Goal: Task Accomplishment & Management: Manage account settings

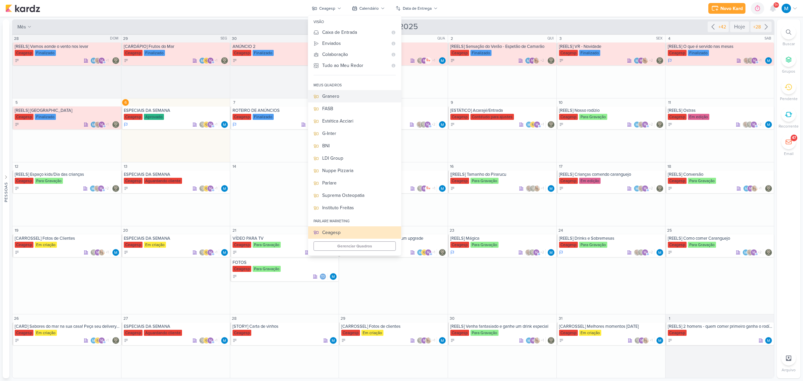
click at [337, 96] on div "Granero" at bounding box center [359, 96] width 74 height 7
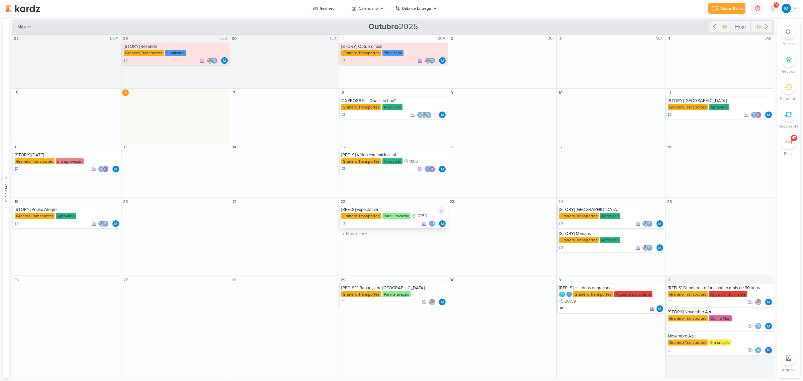
click at [368, 208] on div "[REELS] Expectativa" at bounding box center [393, 209] width 105 height 5
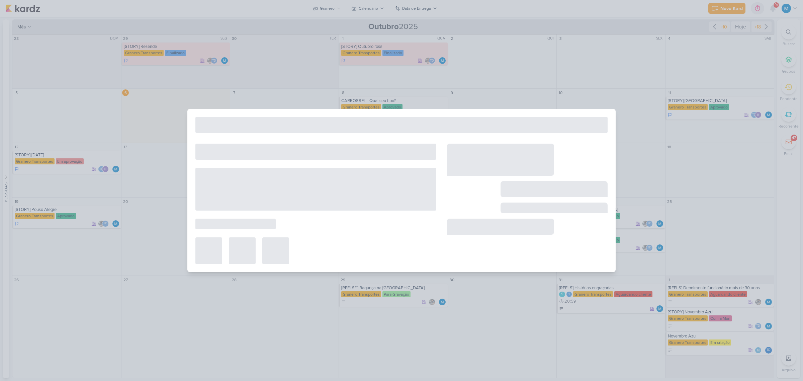
type input "[REELS] Expectativa"
type input "[DATE] 17:59"
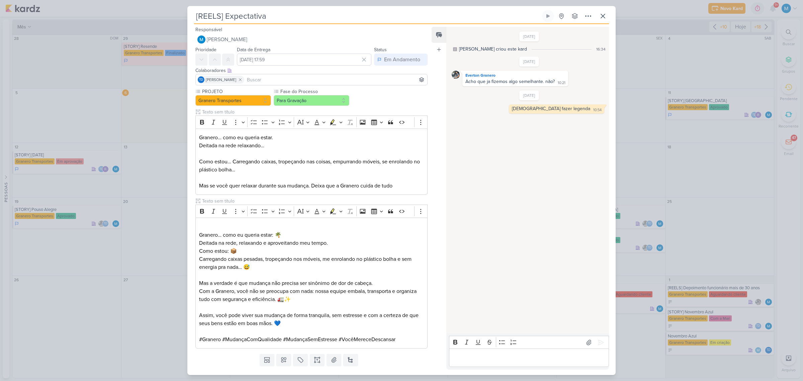
click at [280, 79] on input at bounding box center [336, 80] width 180 height 8
type input "sar"
click at [260, 94] on button "[PERSON_NAME]" at bounding box center [312, 92] width 232 height 12
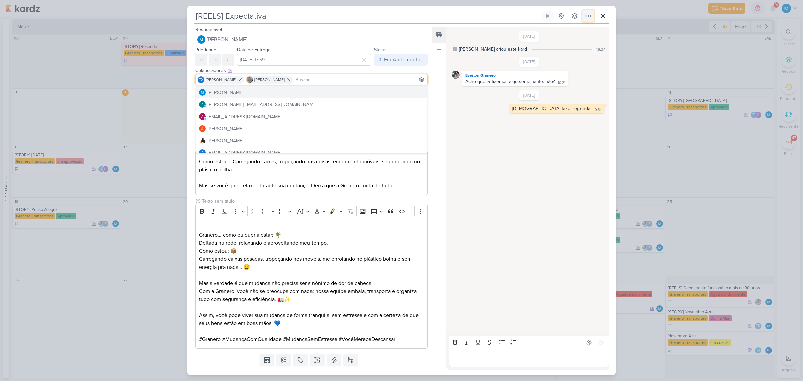
click at [587, 15] on icon at bounding box center [588, 16] width 8 height 8
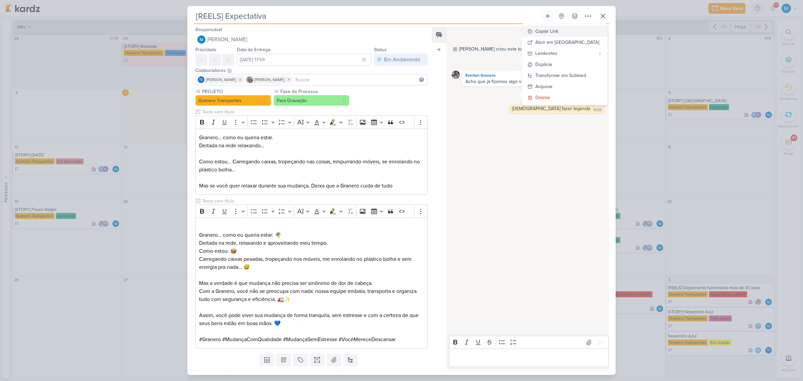
click at [554, 29] on div "Copiar Link" at bounding box center [546, 31] width 23 height 7
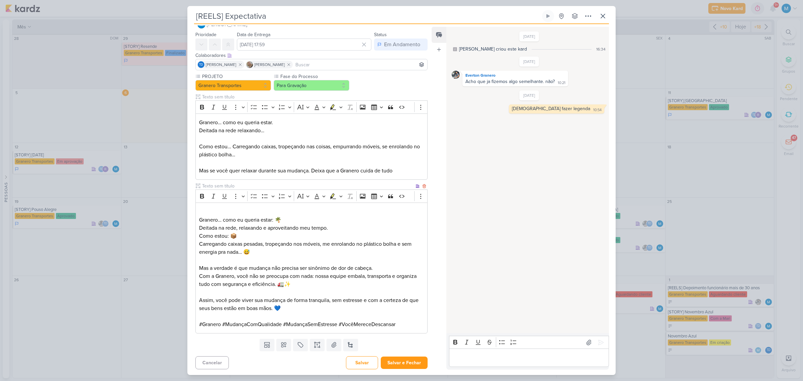
scroll to position [16, 0]
click at [404, 362] on button "Salvar e Fechar" at bounding box center [404, 361] width 47 height 12
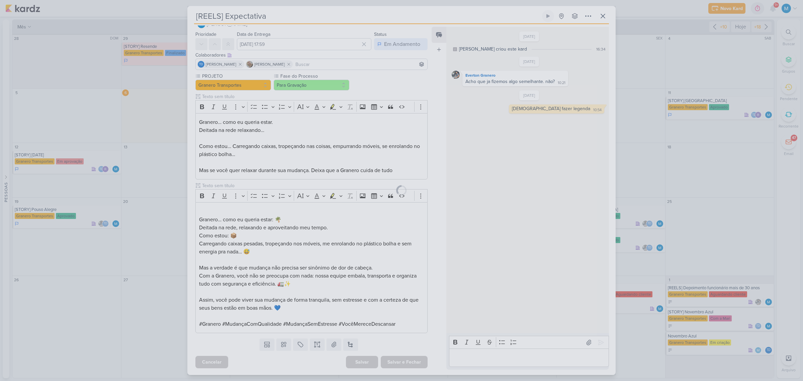
scroll to position [15, 0]
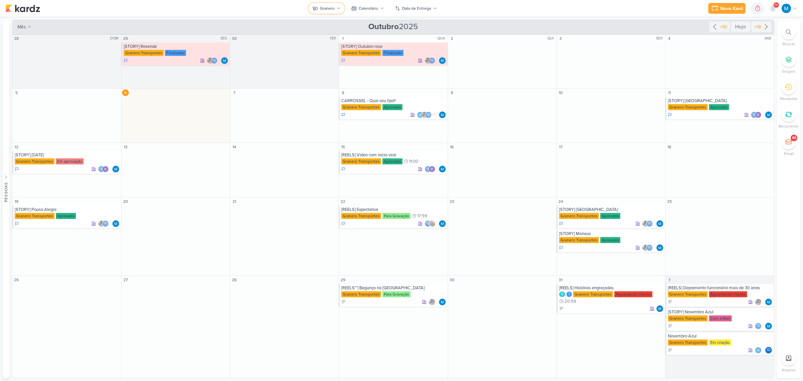
click at [335, 10] on button "Granero" at bounding box center [327, 8] width 36 height 11
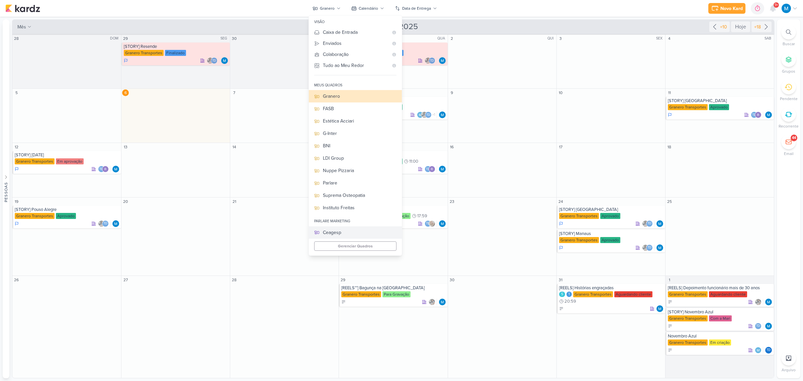
click at [338, 231] on div "Ceagesp" at bounding box center [360, 232] width 74 height 7
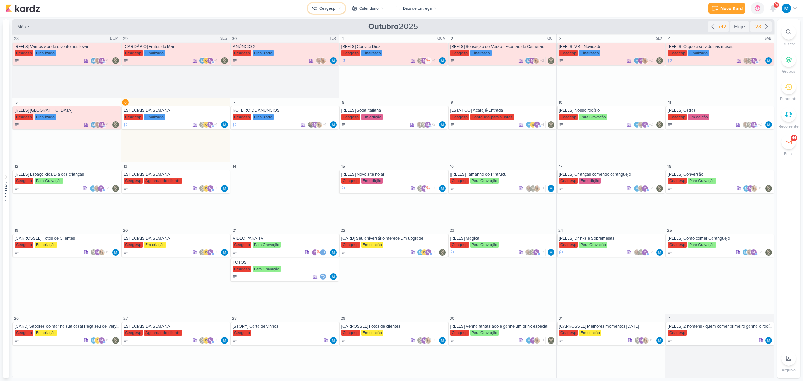
click at [337, 7] on icon at bounding box center [339, 8] width 4 height 4
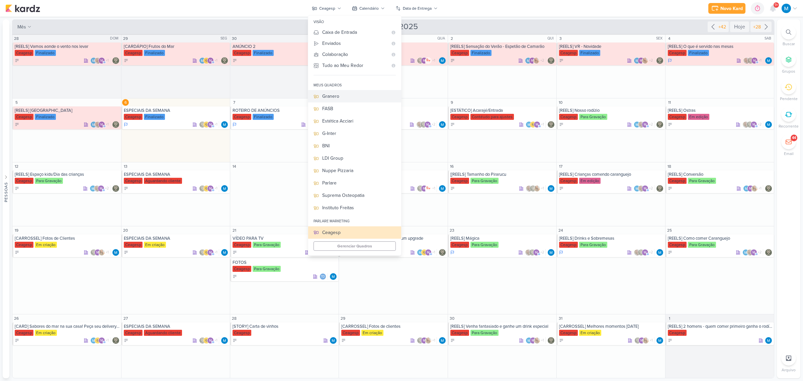
click at [347, 97] on div "Granero" at bounding box center [359, 96] width 74 height 7
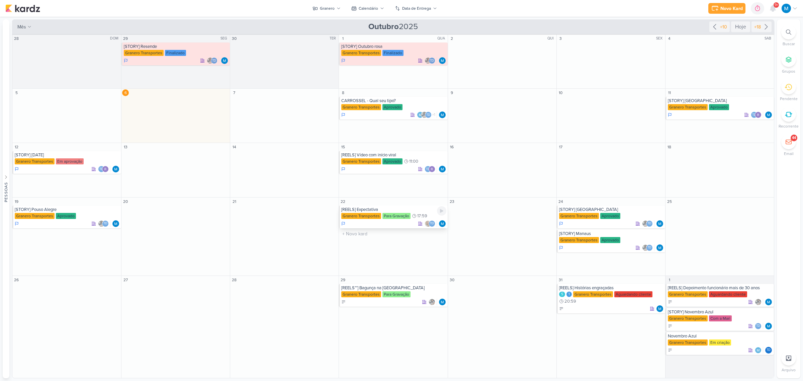
click at [368, 211] on div "[REELS] Expectativa" at bounding box center [393, 209] width 105 height 5
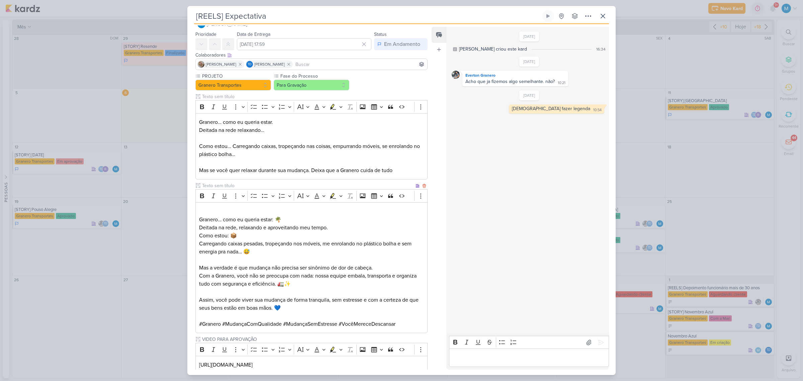
scroll to position [99, 0]
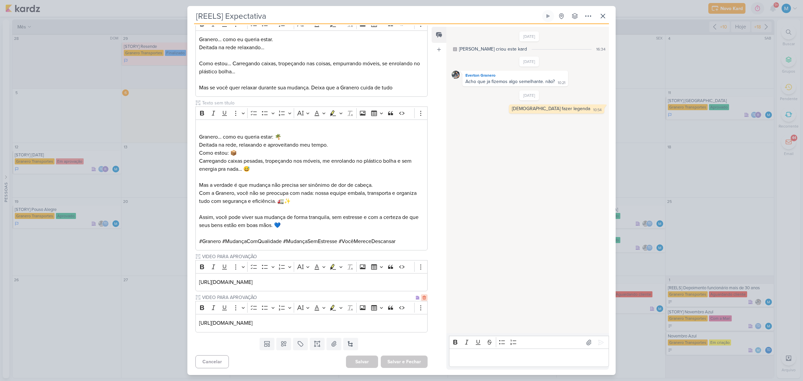
click at [422, 299] on icon at bounding box center [424, 297] width 5 height 5
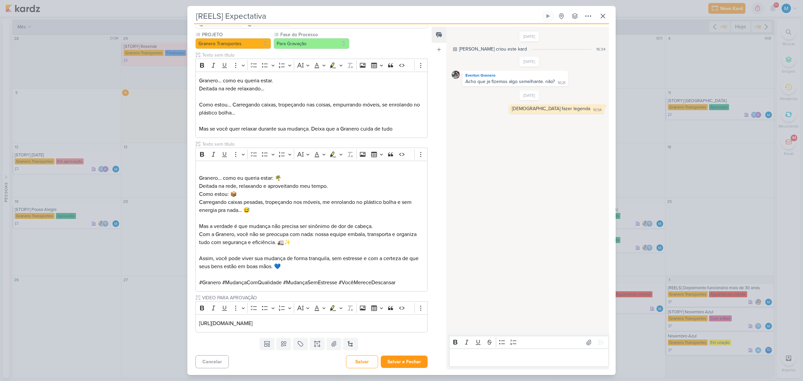
scroll to position [58, 0]
click at [400, 320] on p "[URL][DOMAIN_NAME]" at bounding box center [311, 323] width 225 height 8
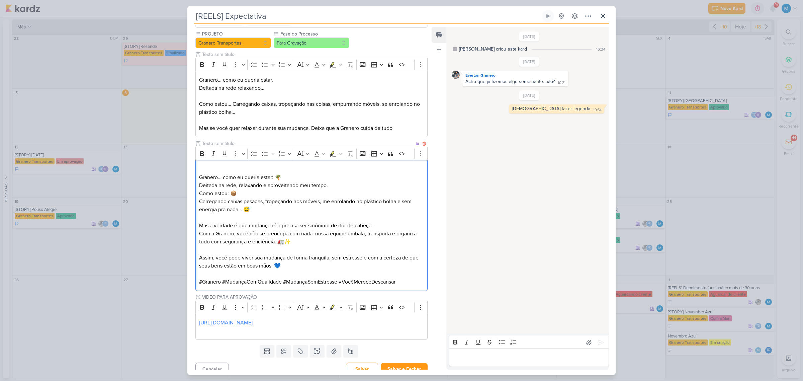
click at [215, 165] on div "⁠⁠⁠⁠⁠⁠⁠ Granero… como eu queria estar: 🌴 Deitada na rede, relaxando e aproveita…" at bounding box center [311, 225] width 232 height 131
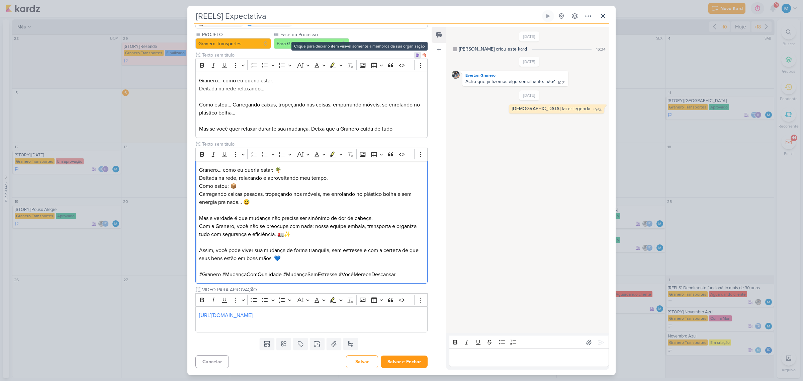
click at [416, 55] on icon at bounding box center [418, 55] width 4 height 4
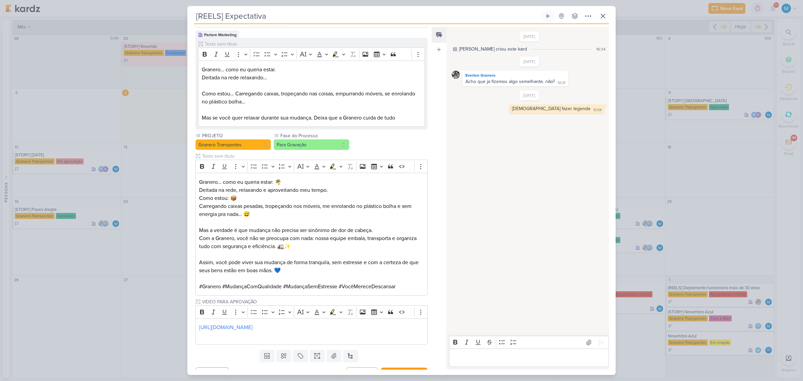
scroll to position [16, 0]
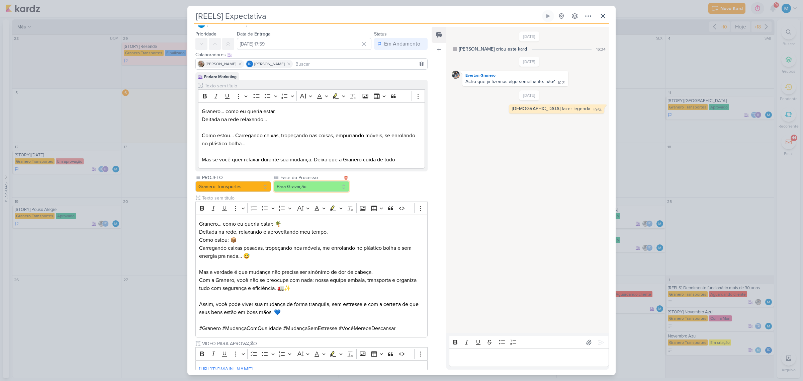
click at [305, 190] on button "Para Gravação" at bounding box center [312, 186] width 76 height 11
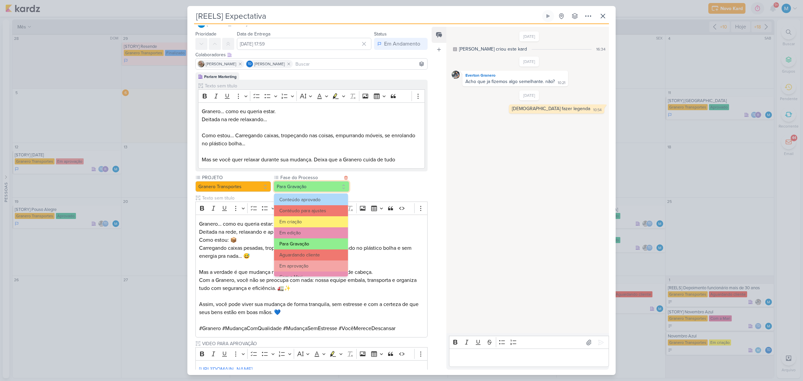
scroll to position [42, 0]
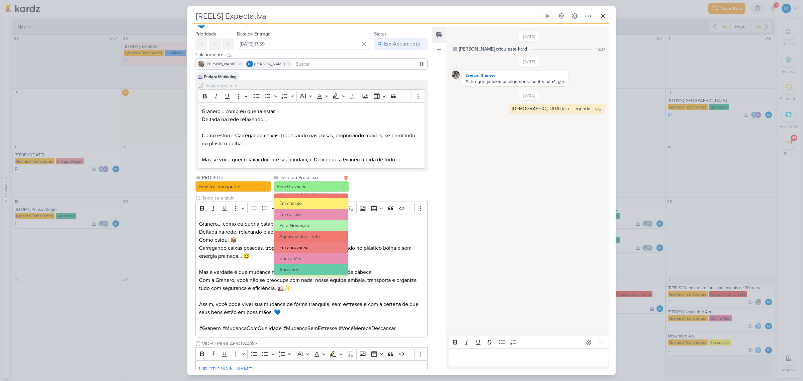
click at [310, 245] on button "Em aprovação" at bounding box center [311, 247] width 74 height 11
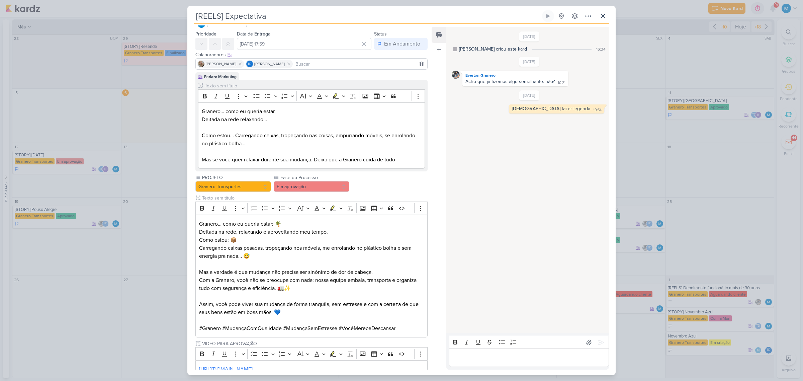
click at [322, 64] on input at bounding box center [360, 64] width 132 height 8
type input "rafa"
click at [314, 77] on button "[PERSON_NAME]" at bounding box center [312, 77] width 232 height 12
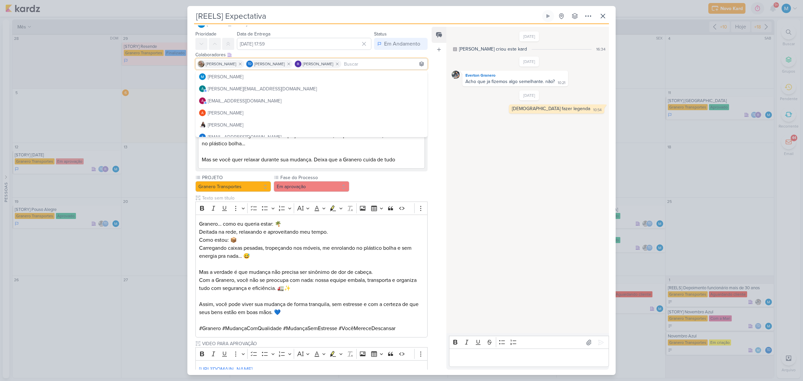
click at [440, 136] on div "Feed Atrelar email Solte o email para atrelar ao kard" at bounding box center [439, 198] width 15 height 343
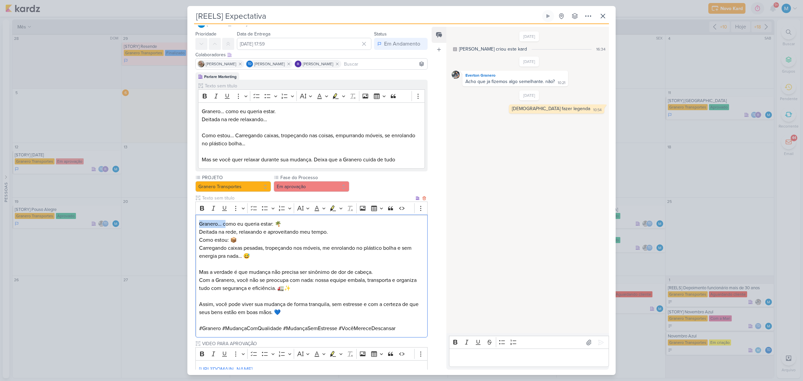
drag, startPoint x: 197, startPoint y: 223, endPoint x: 227, endPoint y: 225, distance: 29.5
click at [227, 225] on div "⁠⁠⁠⁠⁠⁠⁠Granero… como eu queria estar: 🌴 Deitada na rede, relaxando e aproveitan…" at bounding box center [311, 276] width 232 height 123
click at [302, 226] on p "Granero… como eu queria estar: 🌴 Deitada na rede, relaxando e aproveitando meu …" at bounding box center [311, 228] width 225 height 16
click at [328, 232] on p "Como você espera que seja o dia da sua mudança? Deitada na rede, relaxando e ap…" at bounding box center [311, 228] width 225 height 16
drag, startPoint x: 327, startPoint y: 232, endPoint x: 333, endPoint y: 232, distance: 6.4
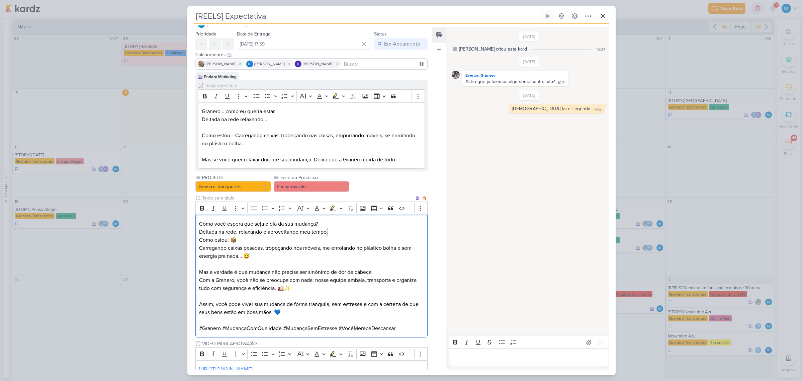
click at [333, 232] on p "Como você espera que seja o dia da sua mudança? Deitada na rede, relaxando e ap…" at bounding box center [311, 228] width 225 height 16
drag, startPoint x: 243, startPoint y: 240, endPoint x: 175, endPoint y: 239, distance: 68.0
click at [175, 238] on div "[REELS] Expectativa Criado por mim" at bounding box center [401, 190] width 803 height 381
click at [326, 247] on p "ou Carregando caixas pesadas, tropeçando nos móveis, me enrolando no plástico b…" at bounding box center [311, 248] width 225 height 24
drag, startPoint x: 199, startPoint y: 255, endPoint x: 273, endPoint y: 255, distance: 73.3
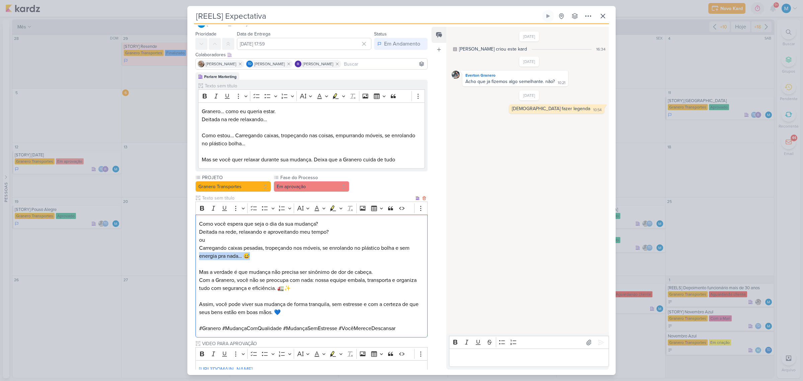
click at [271, 254] on p "ou Carregando caixas pesadas, tropeçando nos móveis, se enrolando no plástico b…" at bounding box center [311, 248] width 225 height 24
click at [288, 260] on p "Editor editing area: main" at bounding box center [311, 264] width 225 height 8
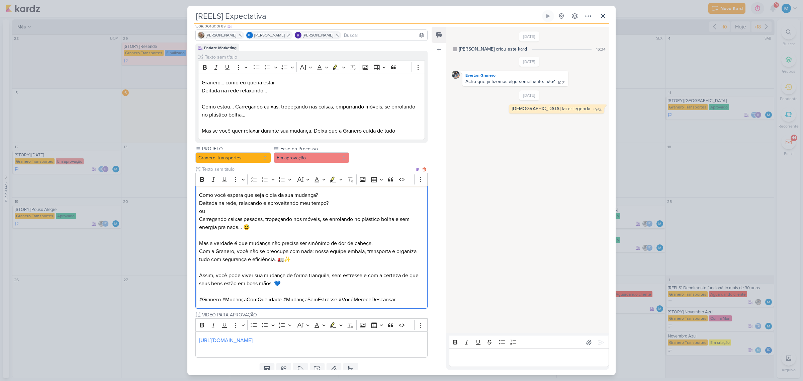
scroll to position [58, 0]
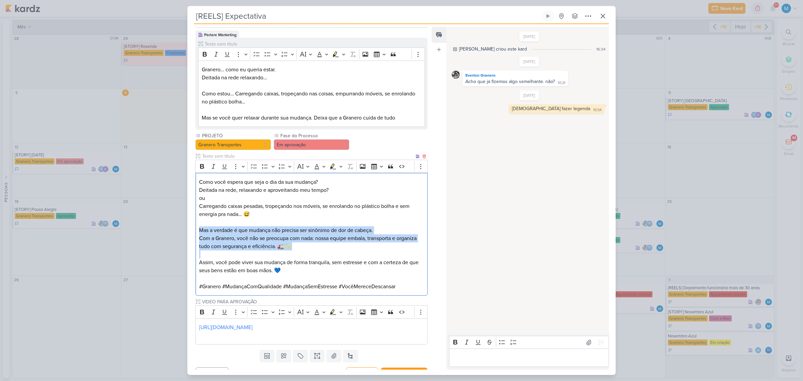
drag, startPoint x: 199, startPoint y: 230, endPoint x: 307, endPoint y: 252, distance: 109.4
click at [307, 252] on div "Como você espera que seja o dia da sua mudança? Deitada na rede, relaxando e ap…" at bounding box center [311, 234] width 232 height 123
click at [309, 250] on p "Editor editing area: main" at bounding box center [311, 254] width 225 height 8
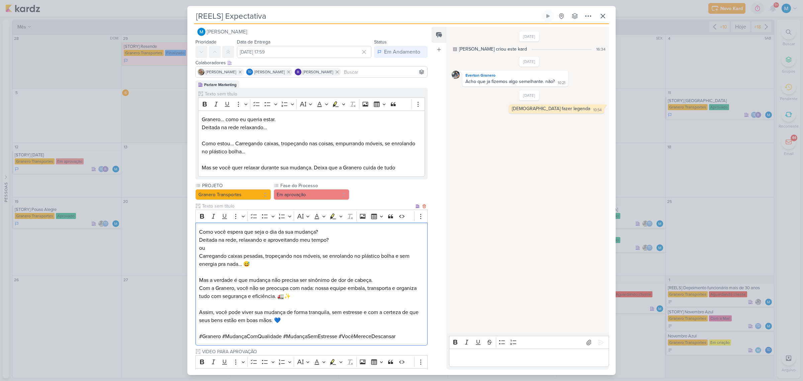
scroll to position [0, 0]
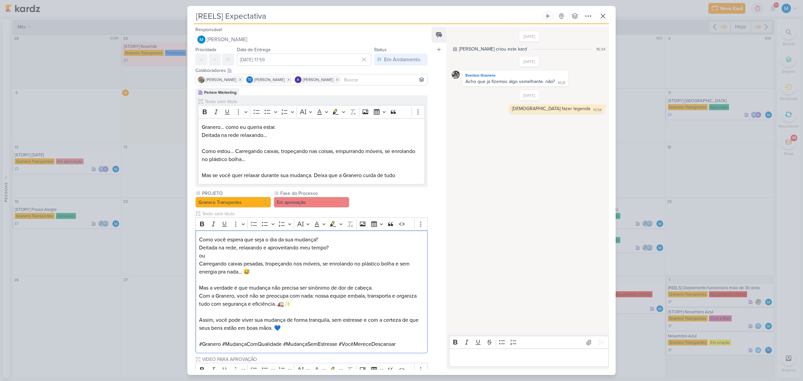
click at [509, 360] on p "Editor editing area: main" at bounding box center [528, 358] width 153 height 8
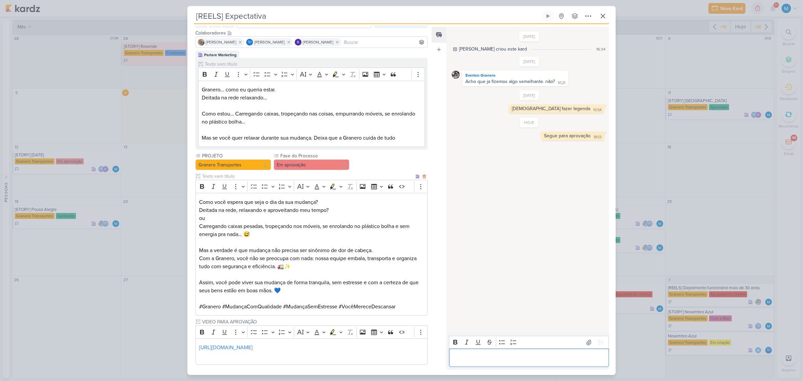
scroll to position [70, 0]
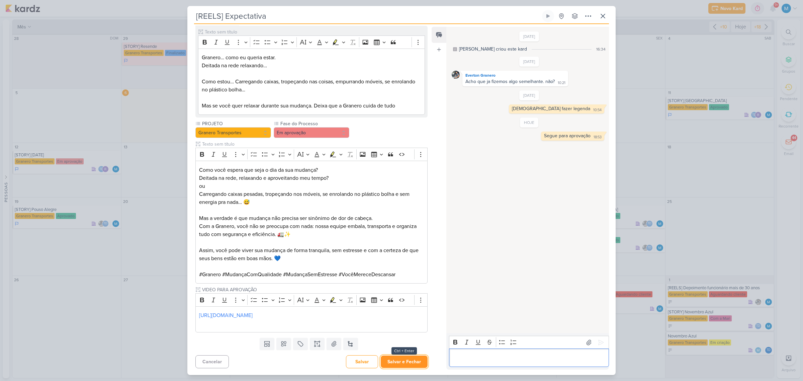
click at [414, 361] on button "Salvar e Fechar" at bounding box center [404, 361] width 47 height 12
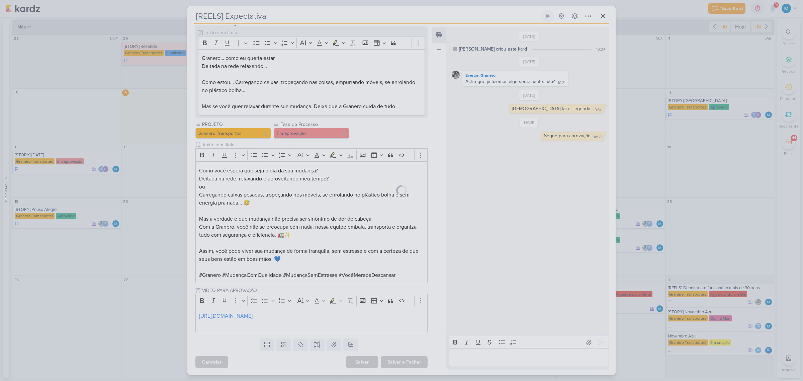
scroll to position [69, 0]
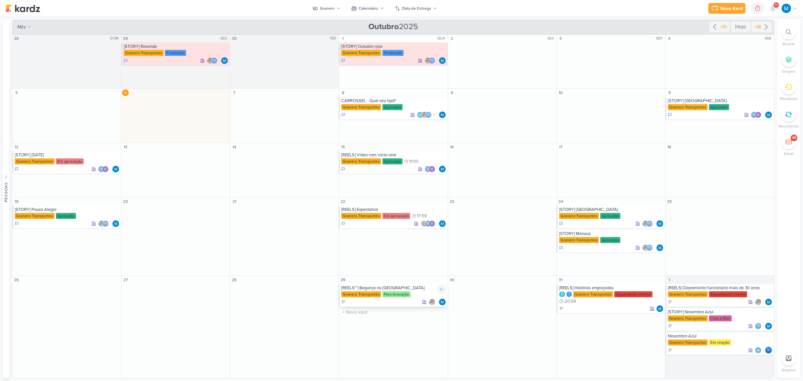
click at [405, 286] on div "[REELS**] Bagunça na [GEOGRAPHIC_DATA]" at bounding box center [393, 287] width 105 height 5
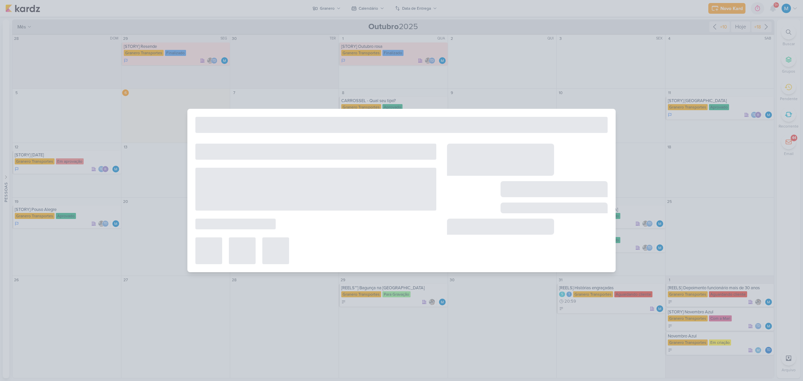
type input "[REELS**] Bagunça na [GEOGRAPHIC_DATA]"
type input "[DATE] 23:59"
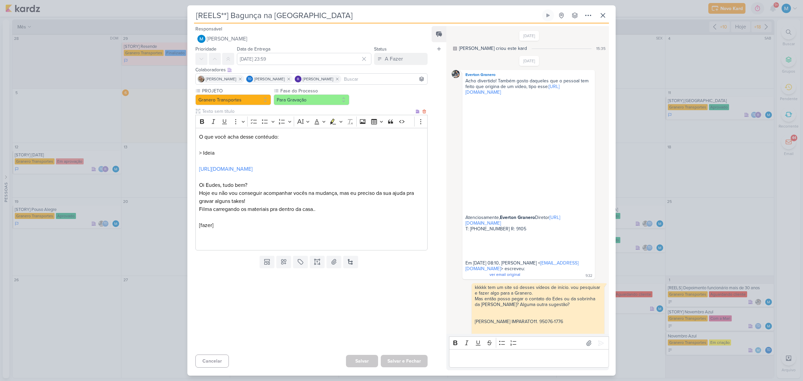
scroll to position [236, 0]
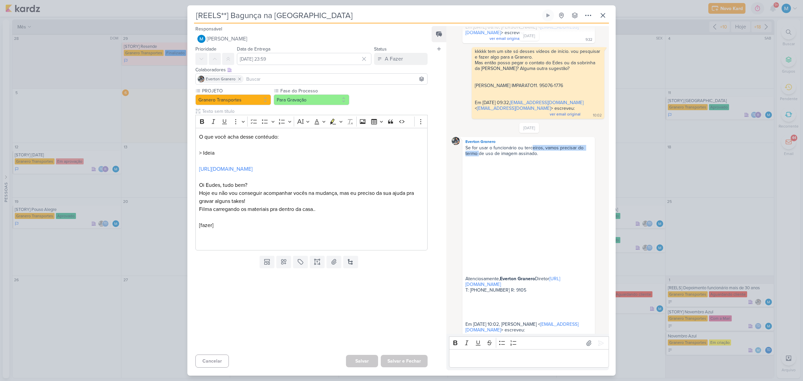
drag, startPoint x: 479, startPoint y: 151, endPoint x: 537, endPoint y: 146, distance: 58.8
click at [531, 146] on span "Se for usar o funcionário ou terceiros, vamos precisar do termo de uso de image…" at bounding box center [525, 241] width 119 height 193
click at [263, 78] on input at bounding box center [335, 79] width 181 height 8
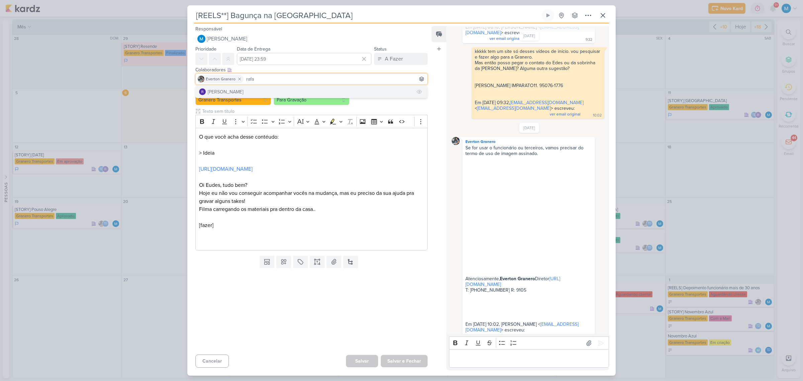
type input "rafa"
click at [263, 88] on button "[PERSON_NAME]" at bounding box center [312, 92] width 232 height 12
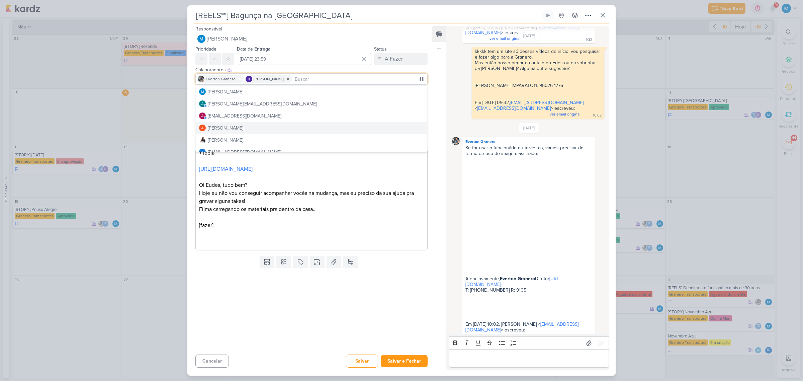
click at [438, 150] on div "Feed Atrelar email Solte o email para atrelar ao kard" at bounding box center [439, 198] width 15 height 344
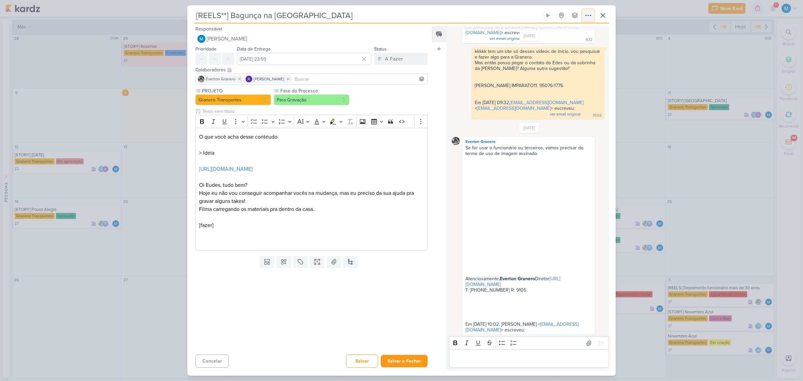
click at [587, 17] on icon at bounding box center [588, 15] width 8 height 8
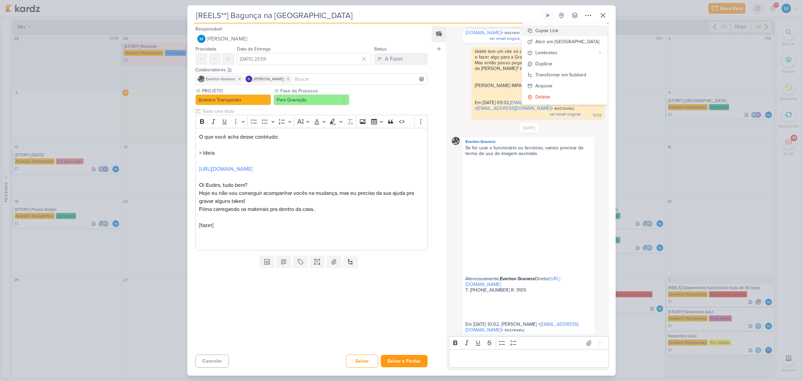
click at [559, 30] on div "Copiar Link" at bounding box center [546, 30] width 23 height 7
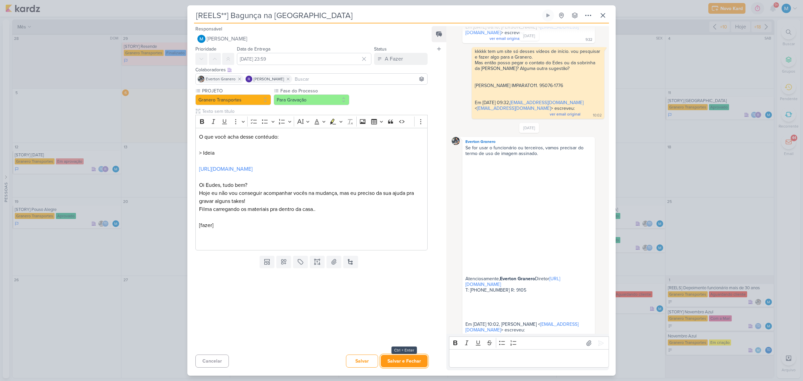
drag, startPoint x: 397, startPoint y: 360, endPoint x: 405, endPoint y: 357, distance: 8.1
click at [399, 359] on button "Salvar e Fechar" at bounding box center [404, 361] width 47 height 12
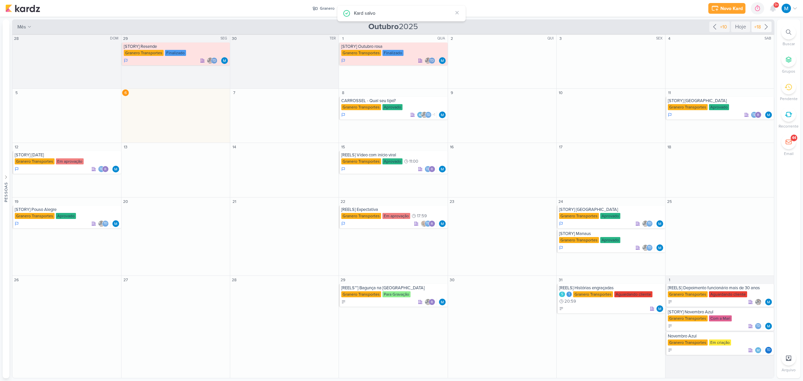
click at [767, 24] on icon at bounding box center [766, 27] width 8 height 8
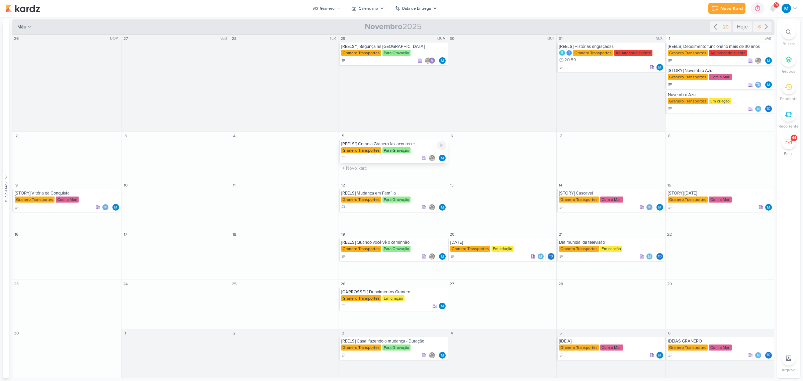
click at [405, 145] on div "[REELS*] Como a Granero faz acontecer" at bounding box center [393, 143] width 105 height 5
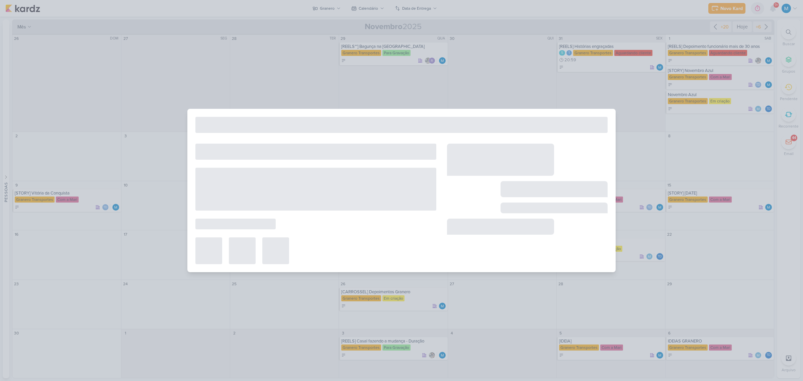
type input "[REELS*] Como a Granero faz acontecer"
type input "[DATE] 23:59"
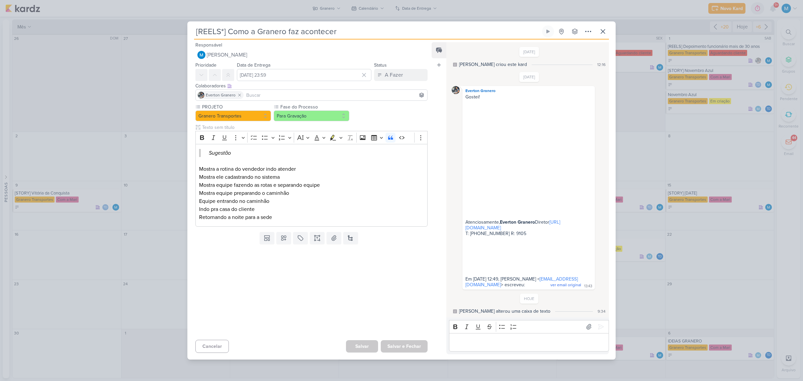
click at [330, 95] on input at bounding box center [335, 95] width 181 height 8
type input "rafa"
click at [320, 109] on button "[PERSON_NAME]" at bounding box center [312, 108] width 232 height 12
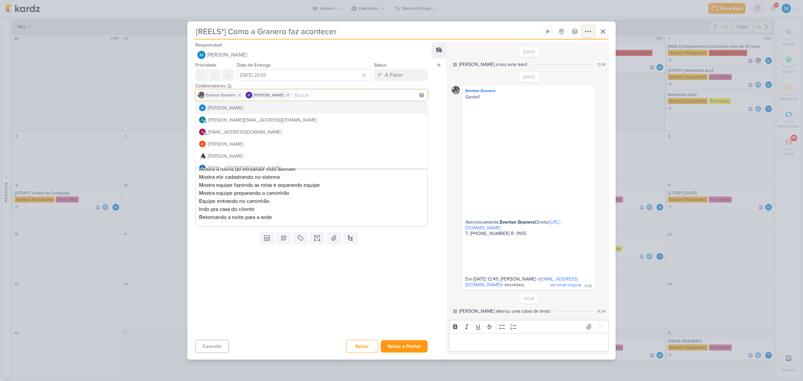
click at [588, 32] on icon at bounding box center [588, 31] width 8 height 8
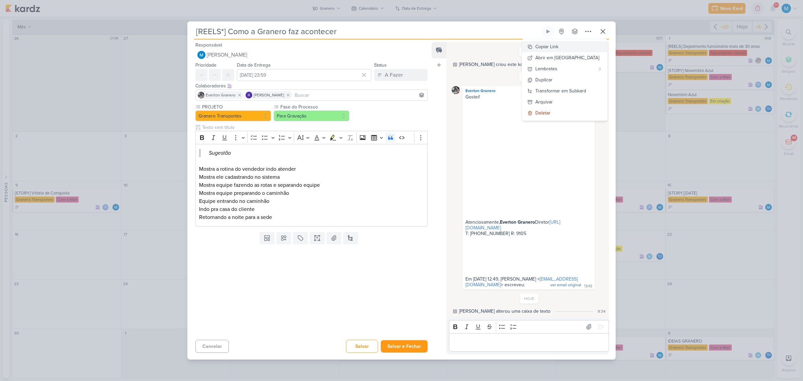
click at [578, 49] on button "Copiar Link" at bounding box center [564, 46] width 85 height 11
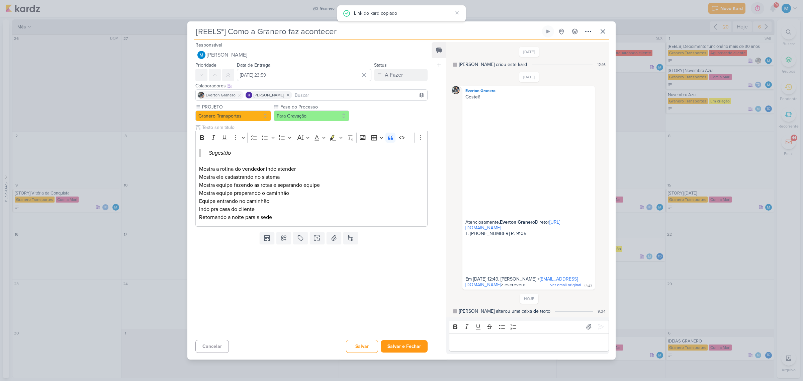
click at [348, 96] on input at bounding box center [360, 95] width 133 height 8
type input "tha"
click at [264, 106] on button "Td Thais de carvalho" at bounding box center [312, 108] width 232 height 12
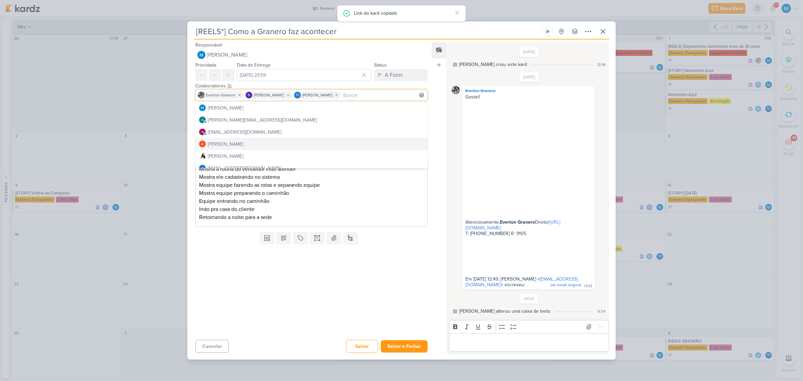
click at [430, 144] on div "Responsável [PERSON_NAME] Nenhum contato encontrado create new contact Novo Con…" at bounding box center [308, 197] width 243 height 313
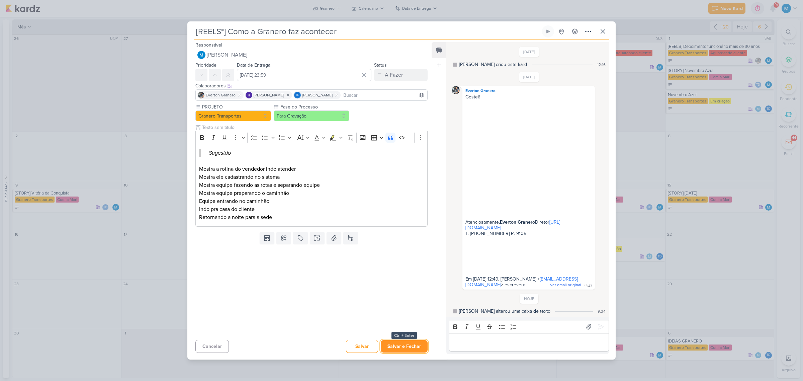
click at [409, 342] on button "Salvar e Fechar" at bounding box center [404, 346] width 47 height 12
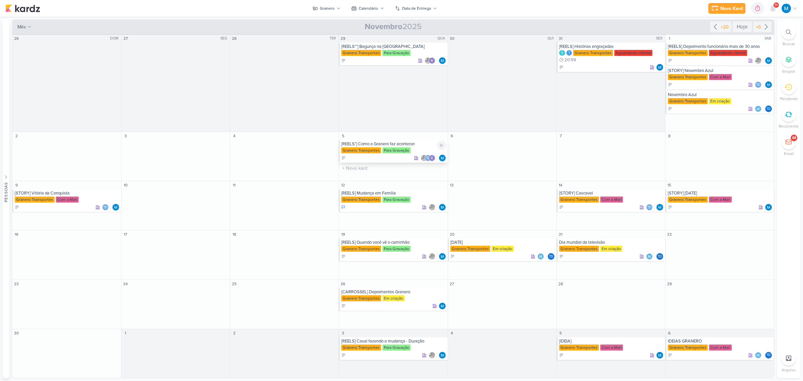
click at [410, 144] on div "[REELS*] Como a Granero faz acontecer" at bounding box center [393, 143] width 105 height 5
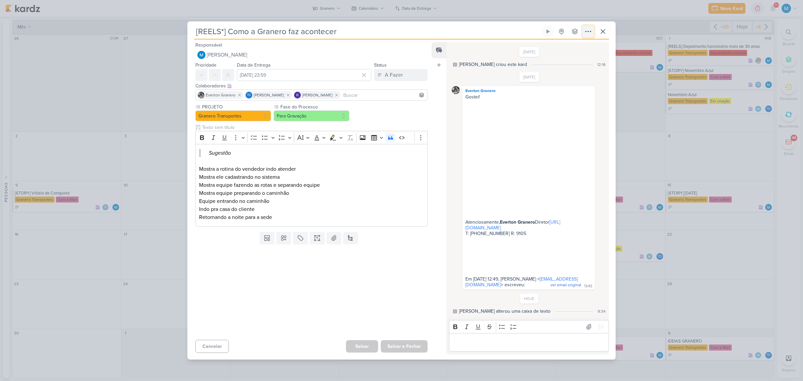
click at [591, 32] on icon at bounding box center [588, 31] width 8 height 8
click at [574, 51] on button "Copiar Link" at bounding box center [564, 46] width 85 height 11
click at [601, 35] on icon at bounding box center [603, 31] width 8 height 8
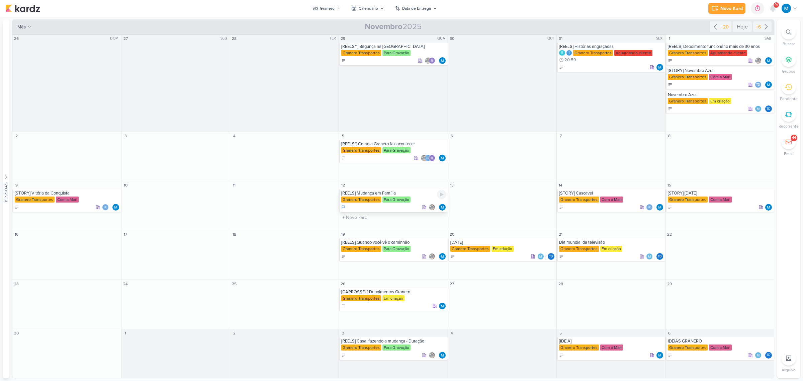
click at [389, 193] on div "[REELS] Mudança em Família" at bounding box center [393, 192] width 105 height 5
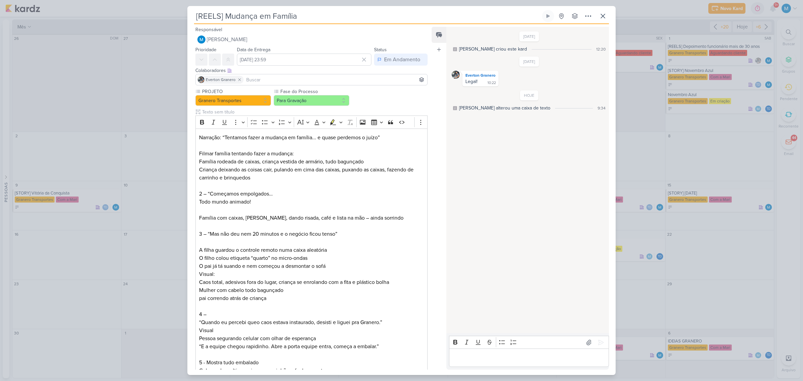
click at [297, 83] on input at bounding box center [335, 80] width 181 height 8
type input "rafa"
click at [292, 93] on button "[PERSON_NAME]" at bounding box center [312, 92] width 232 height 12
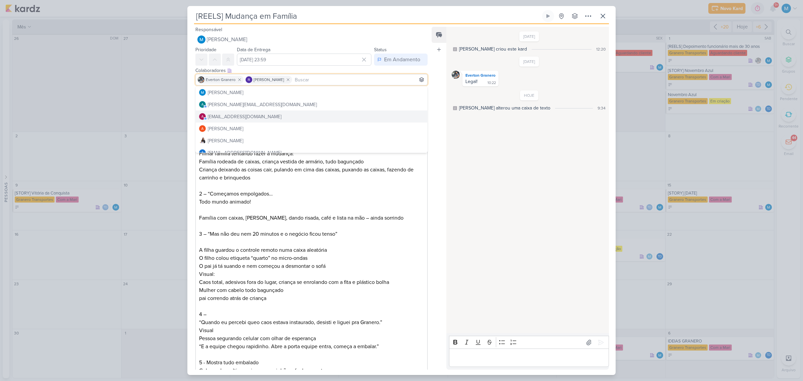
click at [433, 214] on div "Feed Atrelar email Solte o email para atrelar ao kard" at bounding box center [439, 198] width 15 height 343
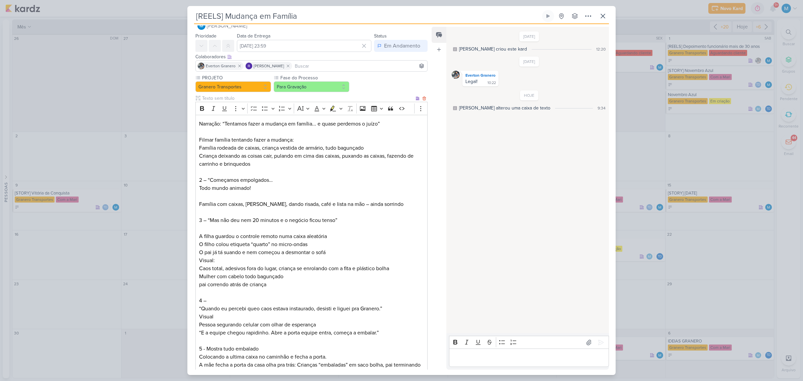
scroll to position [0, 0]
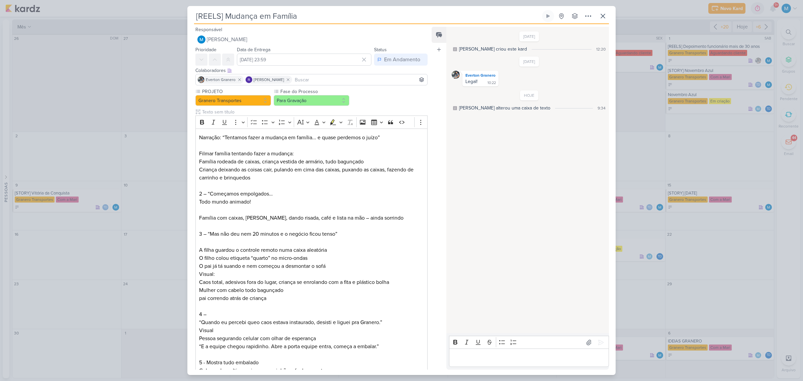
click at [301, 79] on input at bounding box center [360, 80] width 133 height 8
type input "tha"
click at [309, 87] on button "Td Thais de carvalho" at bounding box center [312, 92] width 232 height 12
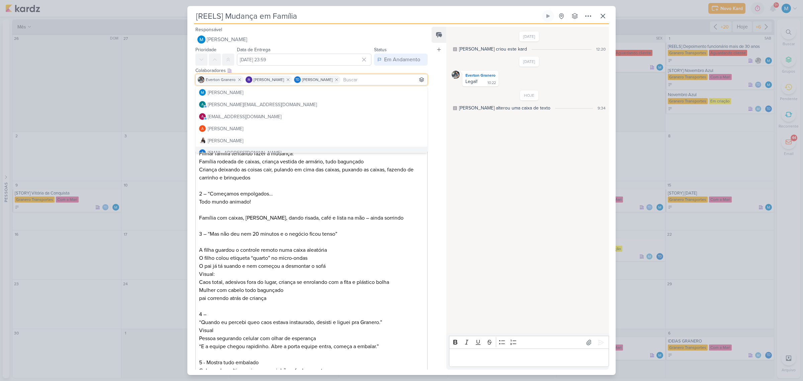
click at [389, 188] on p "Editor editing area: main" at bounding box center [311, 186] width 225 height 8
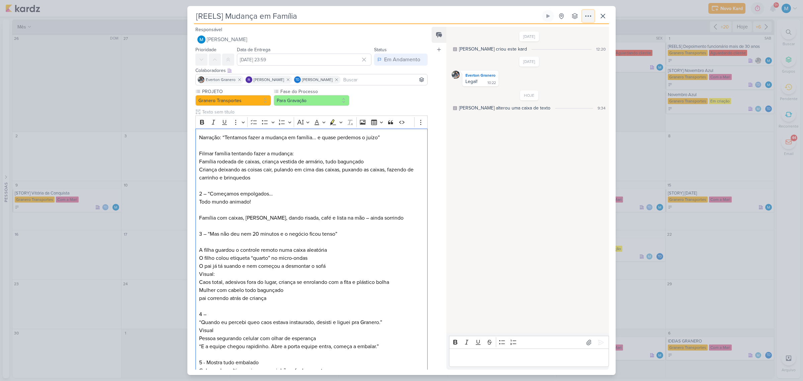
click at [586, 14] on icon at bounding box center [588, 16] width 8 height 8
click at [573, 28] on button "Copiar Link" at bounding box center [564, 31] width 85 height 11
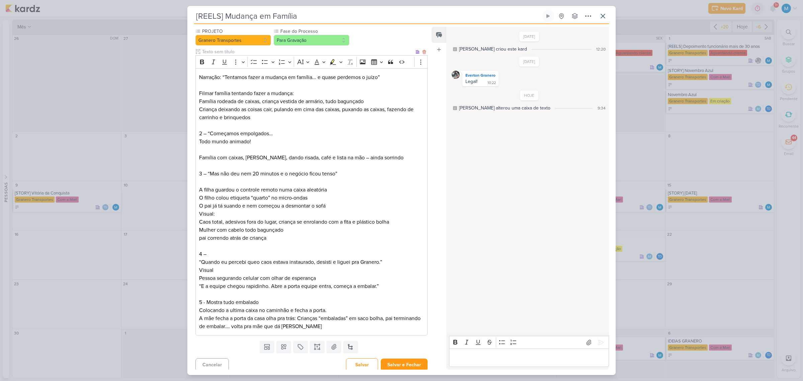
scroll to position [64, 0]
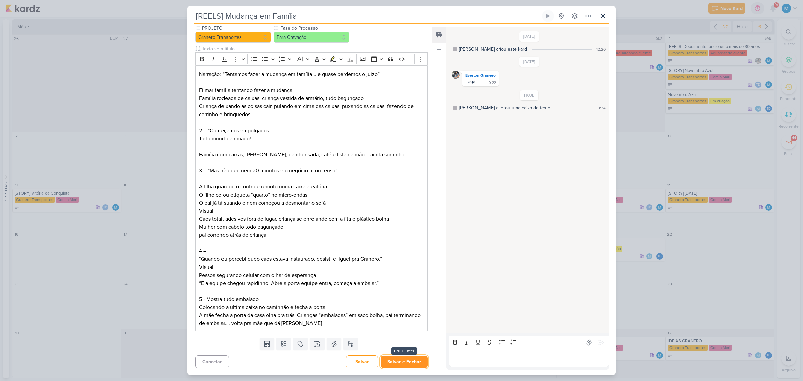
click at [406, 359] on button "Salvar e Fechar" at bounding box center [404, 361] width 47 height 12
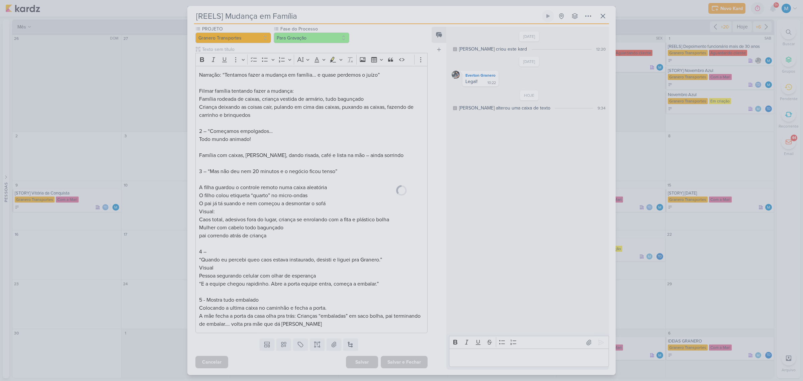
scroll to position [63, 0]
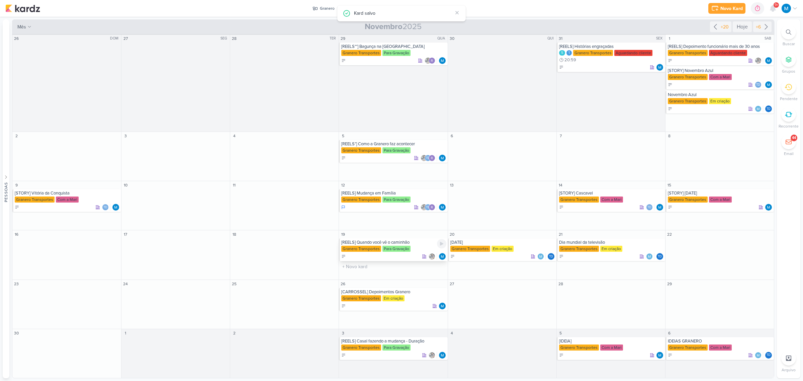
click at [385, 243] on div "[REELS] Quando você vê o caminhão" at bounding box center [393, 242] width 105 height 5
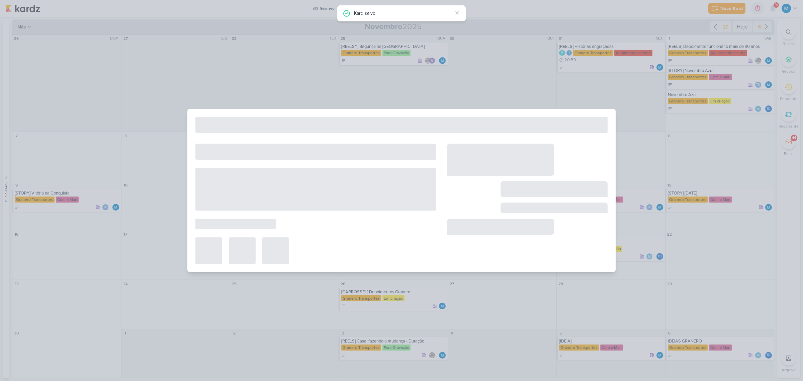
type input "[REELS] Quando você vê o caminhão"
type input "[DATE] 23:59"
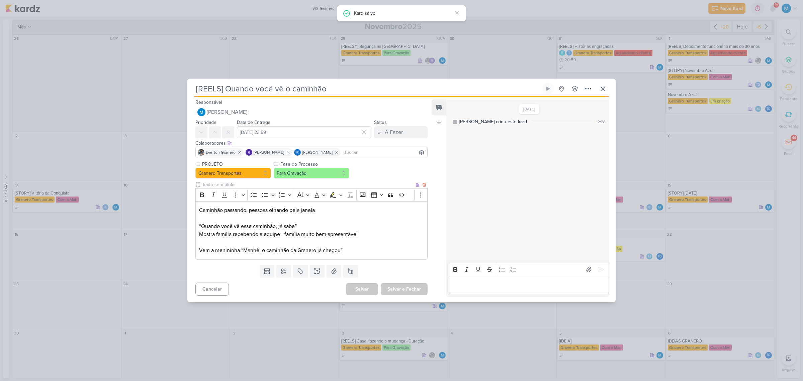
scroll to position [0, 0]
click at [280, 154] on input at bounding box center [335, 152] width 181 height 8
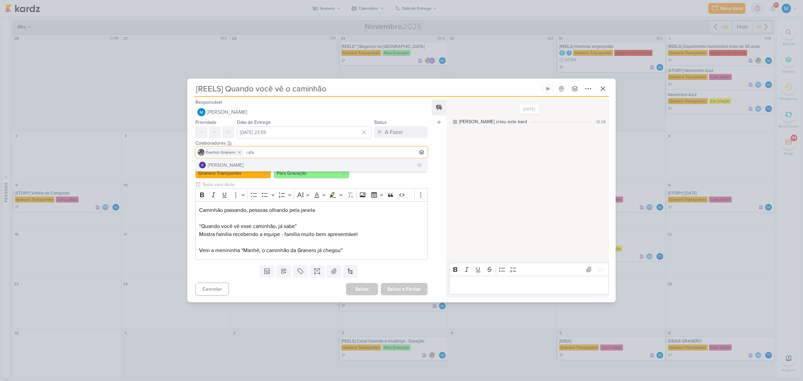
type input "rafa"
click at [238, 163] on div "[PERSON_NAME]" at bounding box center [225, 165] width 35 height 7
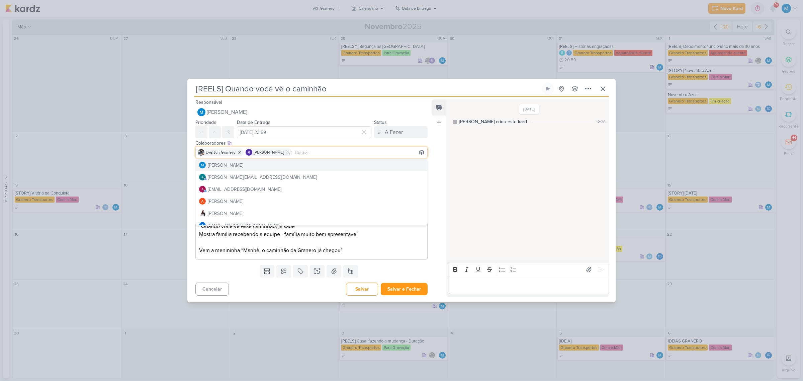
click at [358, 151] on input at bounding box center [360, 152] width 133 height 8
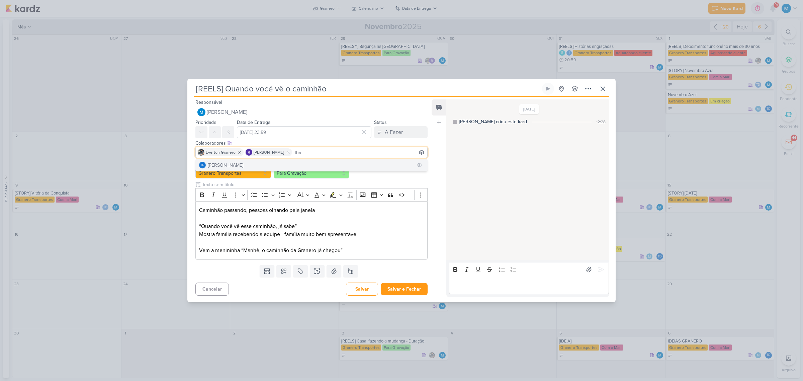
type input "tha"
click at [307, 165] on button "Td Thais de carvalho" at bounding box center [312, 165] width 232 height 12
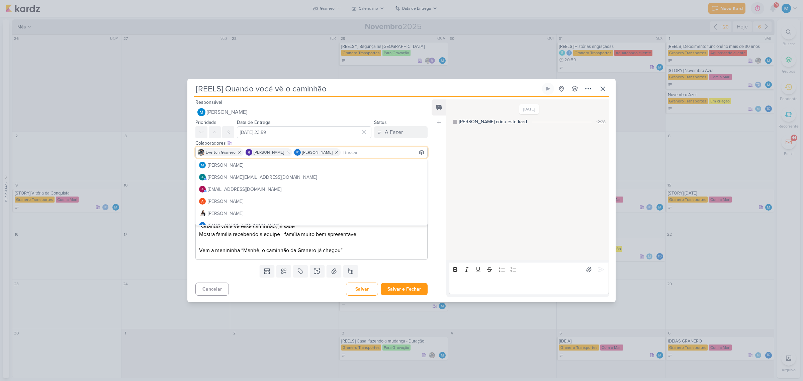
click at [435, 154] on div "Feed Atrelar email Solte o email para atrelar ao kard" at bounding box center [439, 197] width 15 height 197
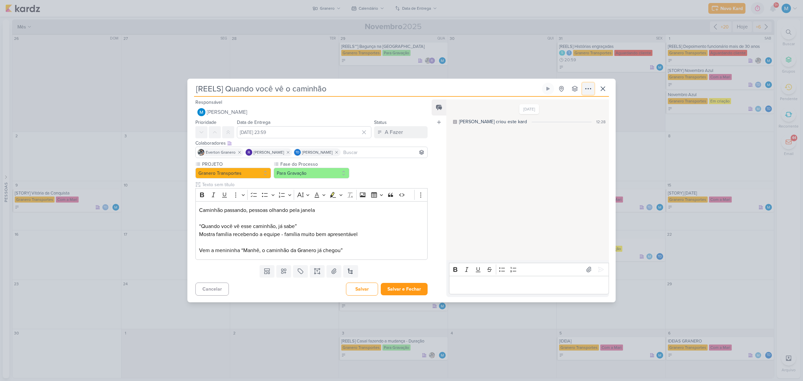
click at [586, 87] on icon at bounding box center [588, 89] width 8 height 8
click at [574, 103] on button "Copiar Link" at bounding box center [564, 103] width 85 height 11
click at [395, 288] on button "Salvar e Fechar" at bounding box center [404, 289] width 47 height 12
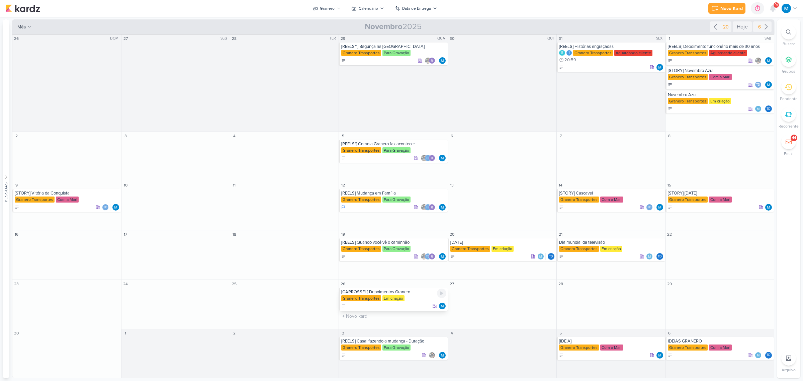
click at [399, 290] on div "[CARROSSEL] Depoimentos Granero" at bounding box center [393, 291] width 105 height 5
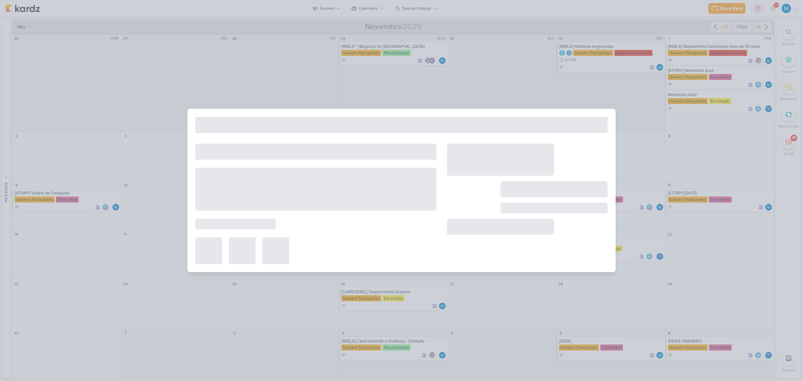
type input "[CARROSSEL] Depoimentos Granero"
type input "[DATE] 23:59"
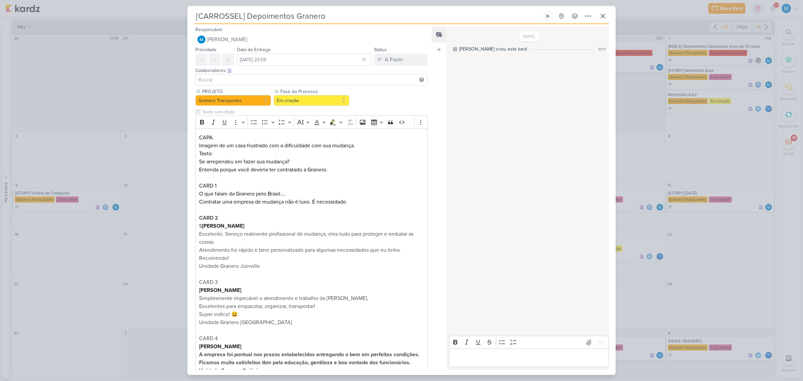
click at [268, 81] on input at bounding box center [311, 80] width 229 height 8
type input "idb"
click at [275, 88] on button "IDBOX - Agência de Design" at bounding box center [312, 92] width 232 height 12
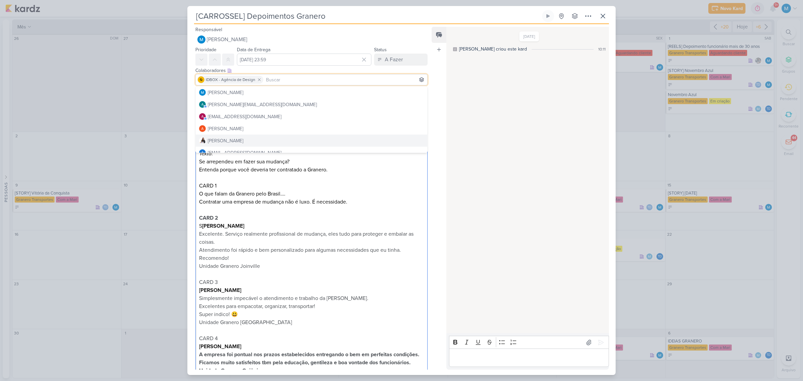
click at [422, 188] on div "CAPA. Imagem de um casa frustrado com a dificuldade com sua mudança. Texto: Se …" at bounding box center [311, 311] width 232 height 364
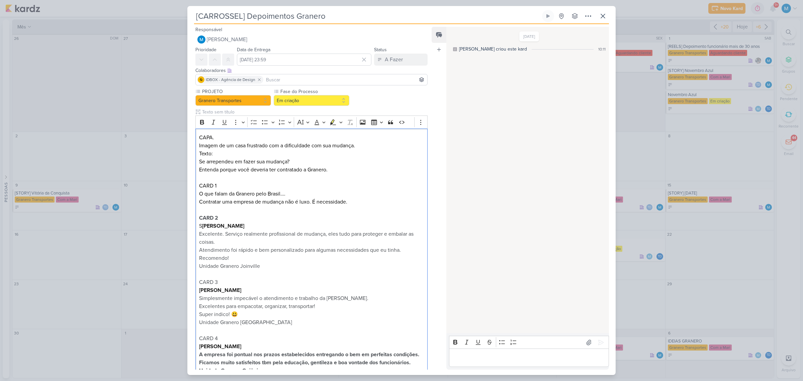
click at [303, 78] on input at bounding box center [345, 80] width 161 height 8
type input "tha"
click at [298, 91] on button "Td Thais de carvalho" at bounding box center [312, 92] width 232 height 12
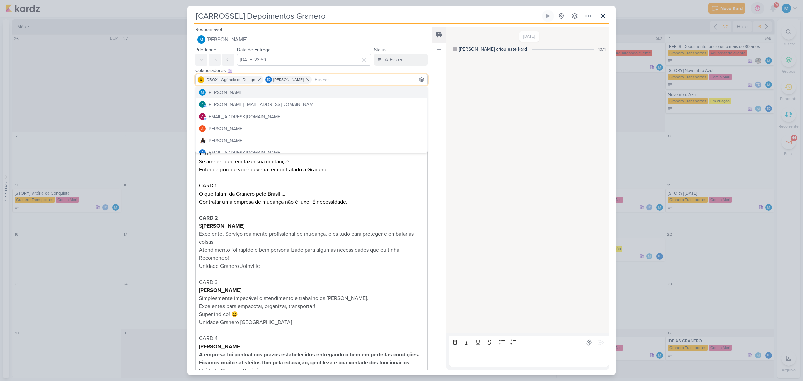
click at [430, 158] on div "Responsável [PERSON_NAME] Nenhum contato encontrado create new contact Novo Con…" at bounding box center [401, 199] width 428 height 351
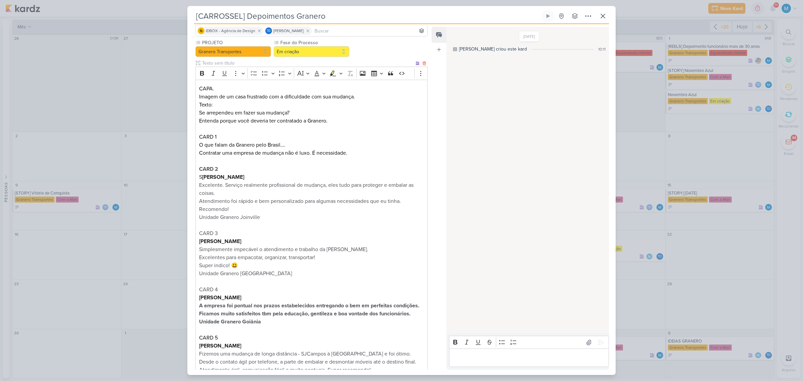
scroll to position [160, 0]
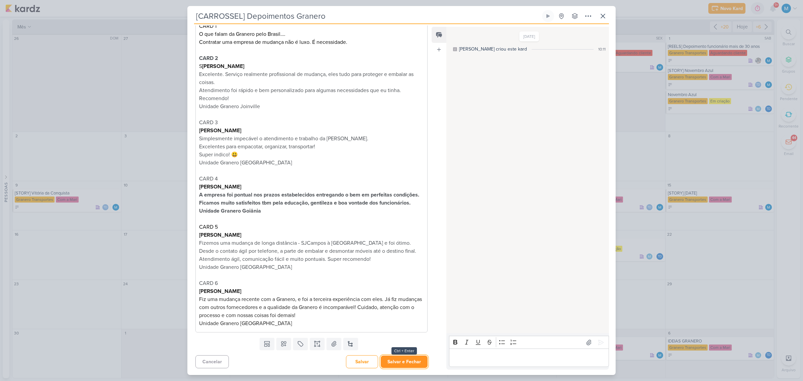
click at [391, 362] on button "Salvar e Fechar" at bounding box center [404, 361] width 47 height 12
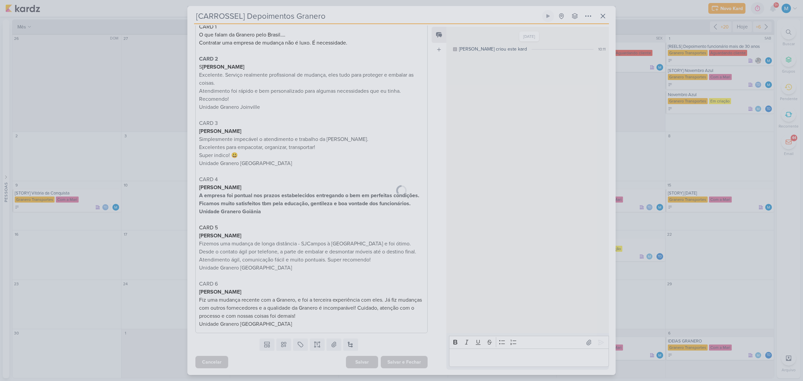
scroll to position [159, 0]
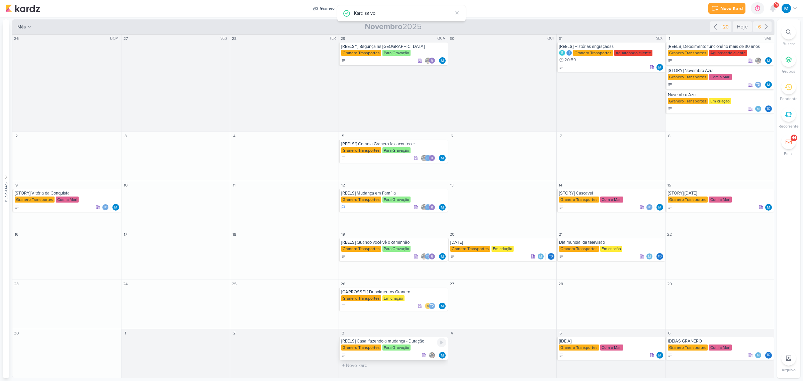
click at [414, 343] on div "[REELS] Casal fazendo a mudança - Duração" at bounding box center [393, 340] width 105 height 5
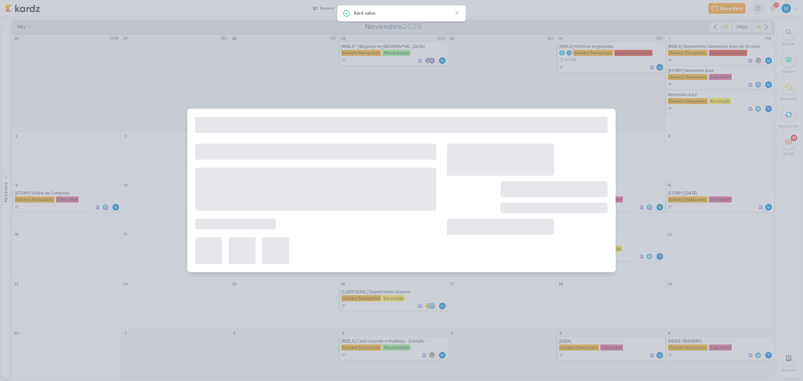
type input "[REELS] Casal fazendo a mudança - Duração"
type input "[DATE] 23:59"
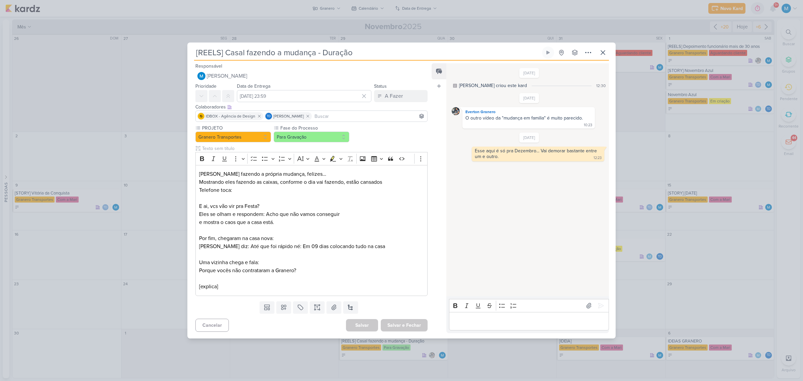
scroll to position [0, 0]
click at [312, 115] on input at bounding box center [335, 116] width 181 height 8
type input "rafa"
click at [305, 128] on button "[PERSON_NAME]" at bounding box center [312, 129] width 232 height 12
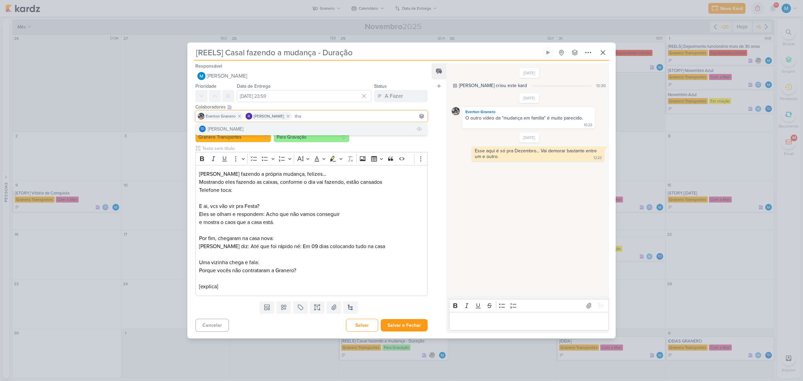
type input "tha"
click at [298, 128] on button "Td Thais de carvalho" at bounding box center [312, 129] width 232 height 12
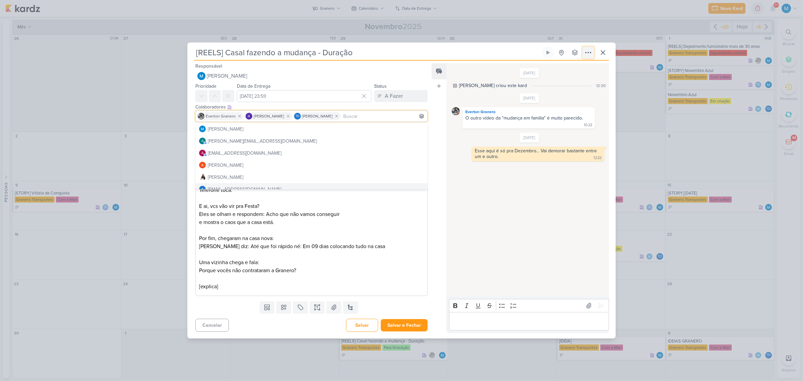
click at [588, 51] on icon at bounding box center [588, 53] width 8 height 8
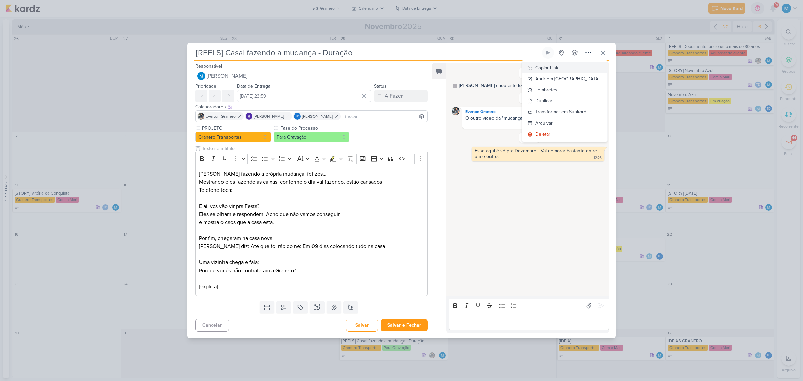
click at [559, 65] on div "Copiar Link" at bounding box center [546, 67] width 23 height 7
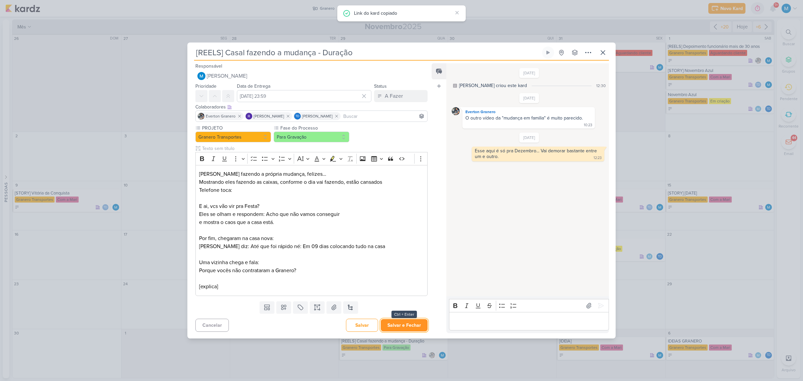
click at [412, 328] on button "Salvar e Fechar" at bounding box center [404, 325] width 47 height 12
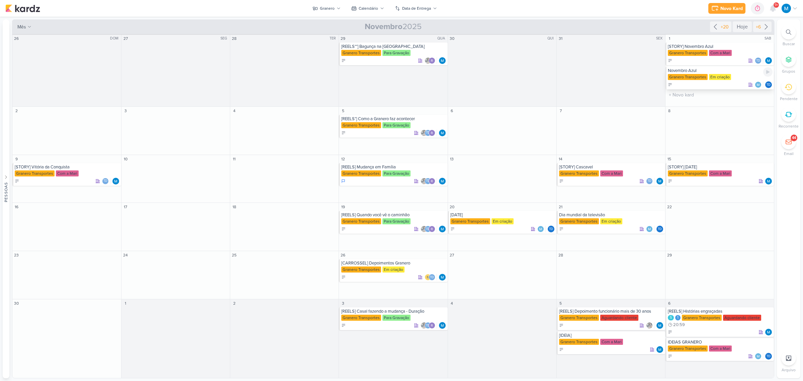
click at [703, 72] on div "Novembro Azul" at bounding box center [720, 70] width 105 height 5
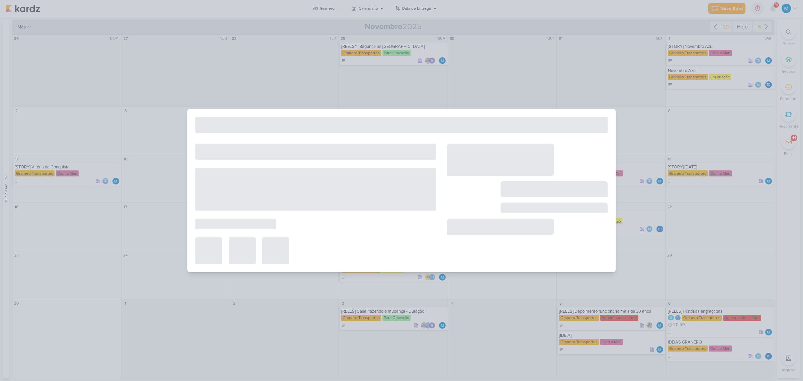
type input "Novembro Azul"
type input "[DATE] 23:59"
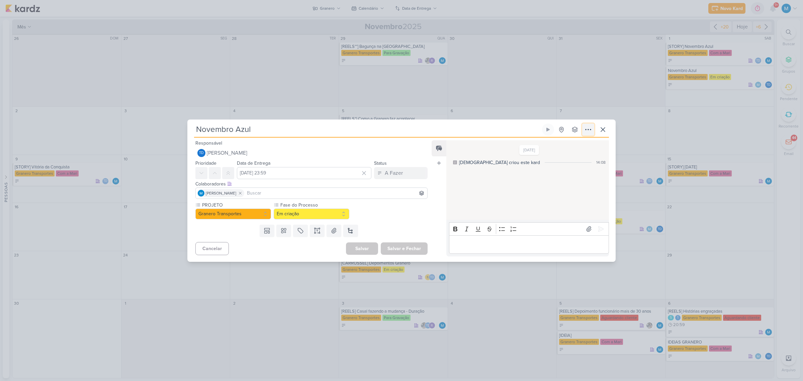
click at [587, 130] on icon at bounding box center [588, 130] width 8 height 8
click at [569, 221] on button "Deletar" at bounding box center [564, 222] width 85 height 11
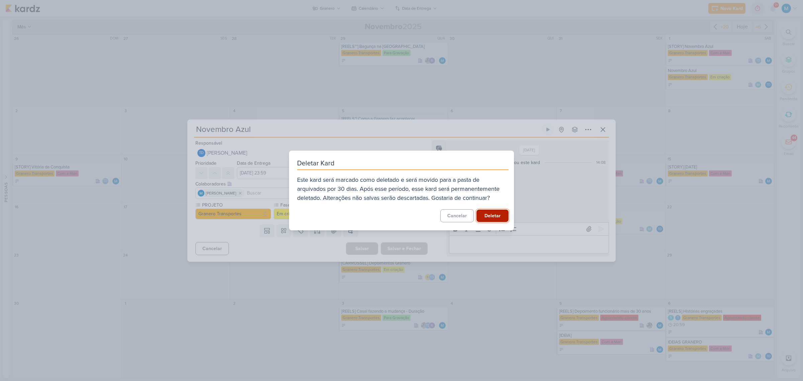
click at [497, 213] on button "Deletar" at bounding box center [493, 216] width 32 height 12
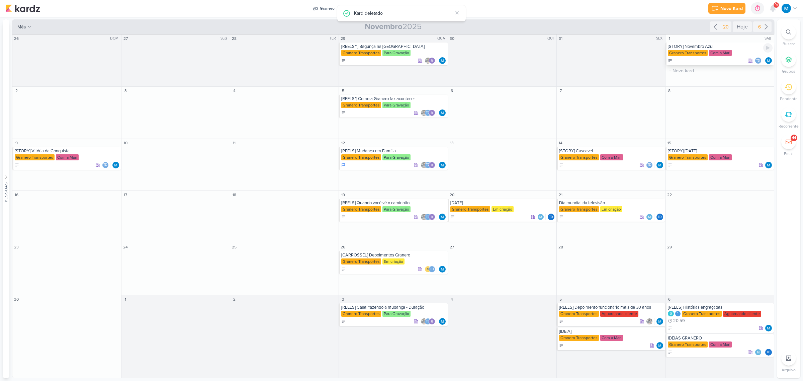
click at [699, 46] on div "[STORY] Novembro Azul" at bounding box center [720, 46] width 105 height 5
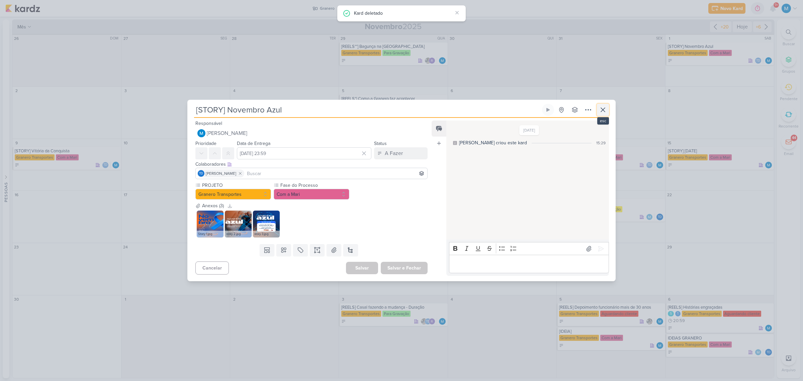
click at [606, 109] on icon at bounding box center [603, 110] width 8 height 8
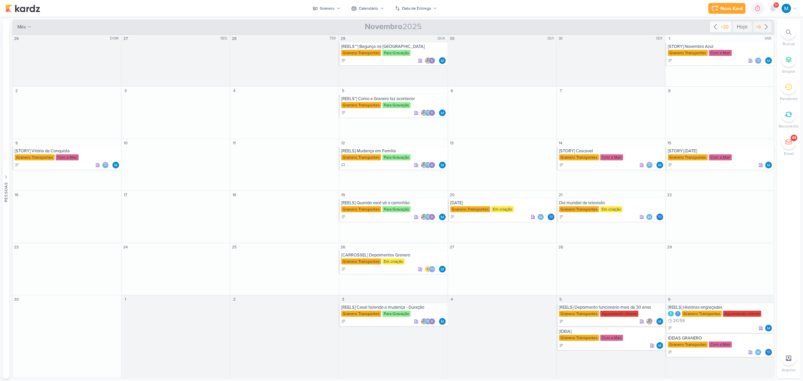
click at [714, 27] on icon at bounding box center [715, 26] width 3 height 5
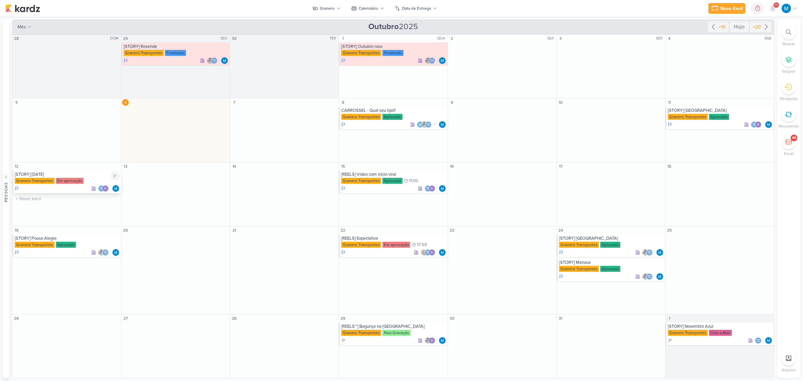
click at [59, 172] on div "[STORY] [DATE]" at bounding box center [67, 174] width 105 height 5
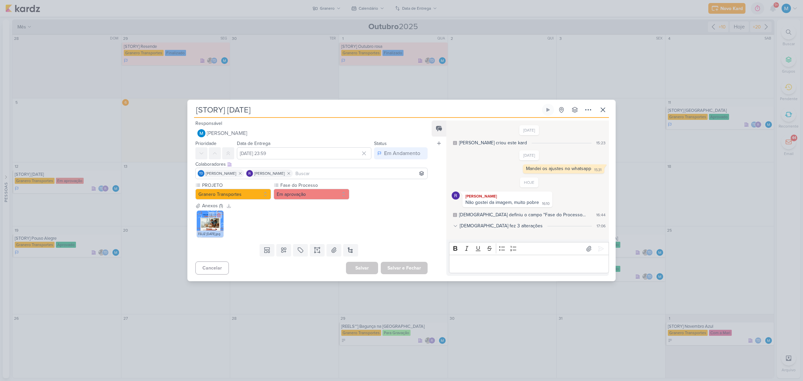
click at [208, 225] on img at bounding box center [210, 224] width 27 height 27
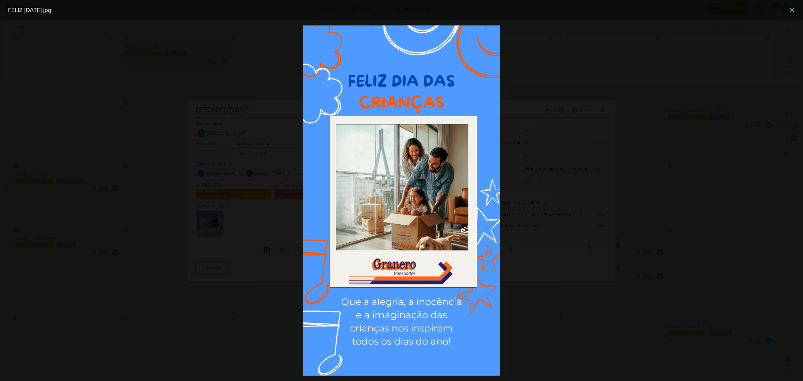
click at [665, 213] on div at bounding box center [401, 200] width 803 height 361
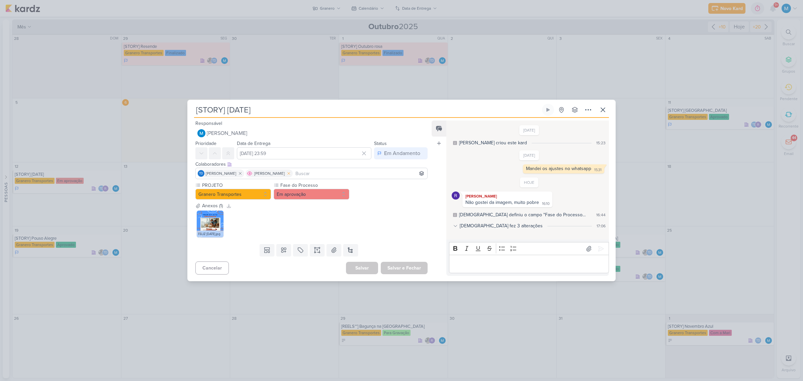
click at [286, 175] on icon at bounding box center [288, 173] width 5 height 5
click at [542, 265] on p "Editor editing area: main" at bounding box center [528, 264] width 153 height 8
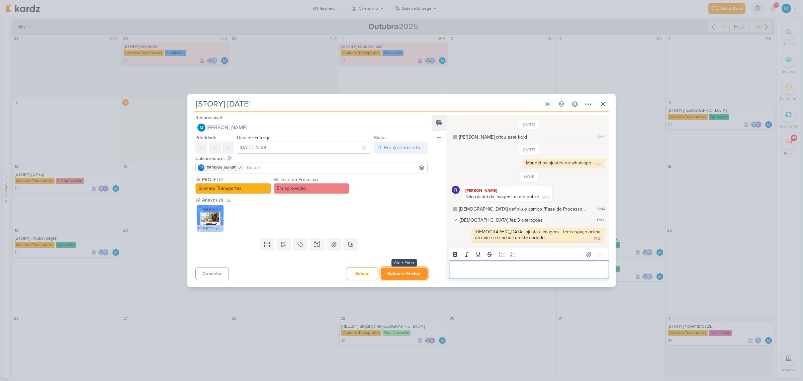
click at [416, 269] on button "Salvar e Fechar" at bounding box center [404, 273] width 47 height 12
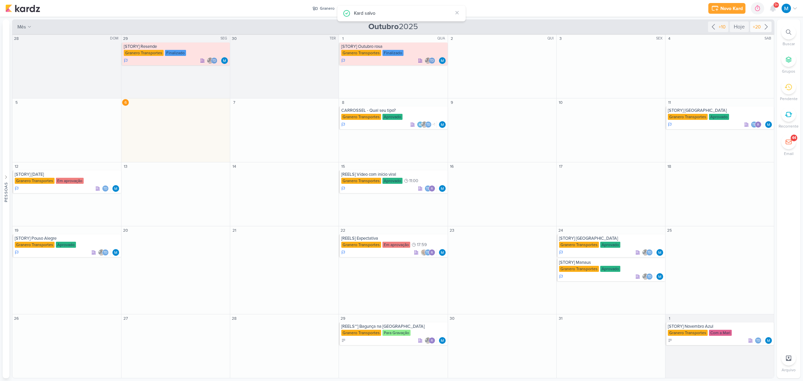
click at [767, 26] on icon at bounding box center [766, 27] width 8 height 8
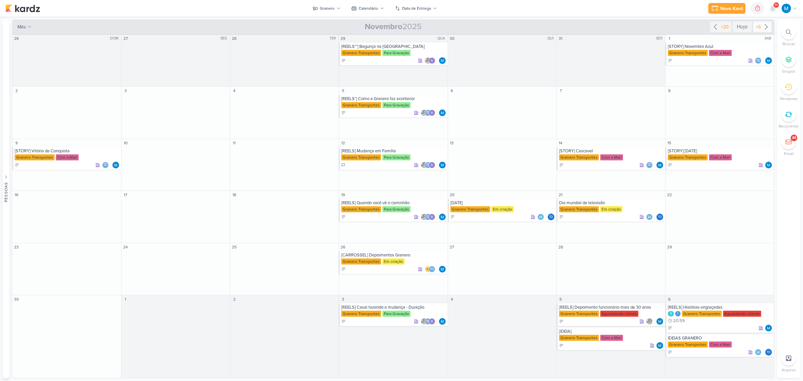
click at [767, 26] on icon at bounding box center [766, 27] width 8 height 8
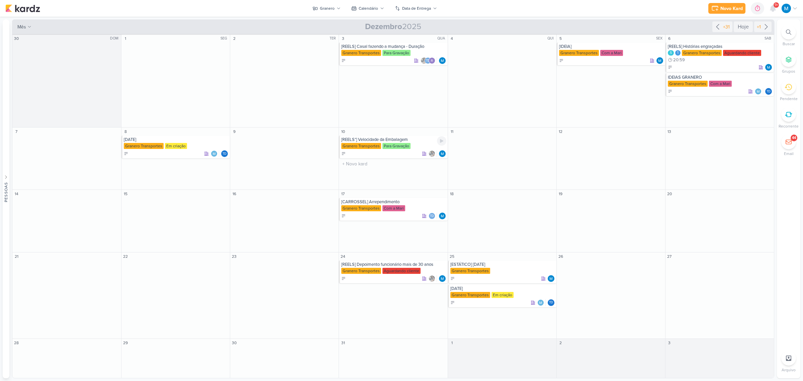
click at [395, 142] on div "[REELS*] Velocidade da Embalagem" at bounding box center [393, 139] width 105 height 5
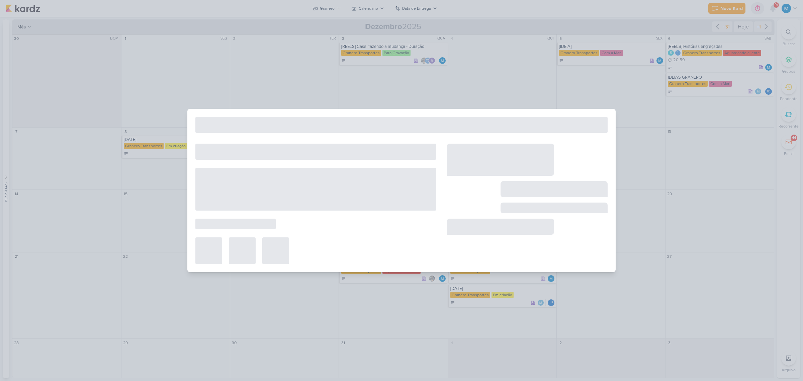
type input "[REELS*] Velocidade da Embalagem"
type input "[DATE] 23:59"
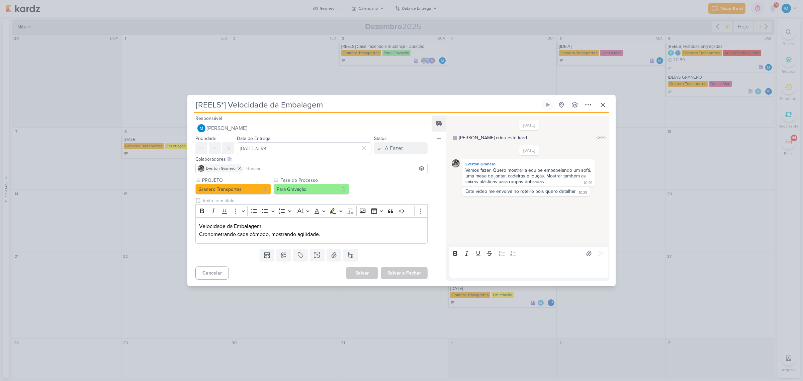
click at [267, 166] on input at bounding box center [335, 168] width 181 height 8
type input "rafa"
click at [240, 180] on button "[PERSON_NAME]" at bounding box center [312, 181] width 232 height 12
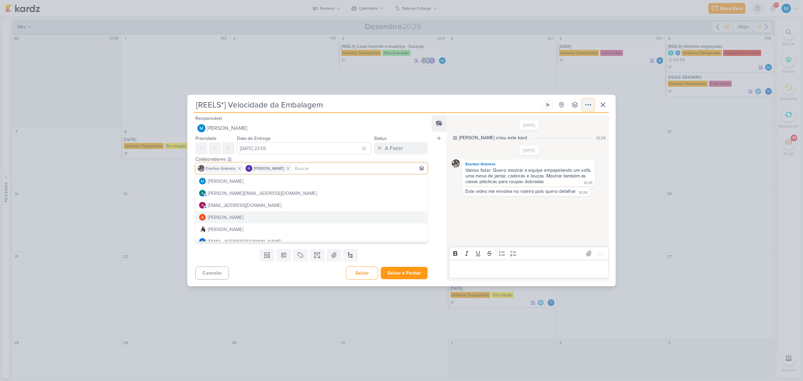
click at [585, 104] on icon at bounding box center [588, 105] width 8 height 8
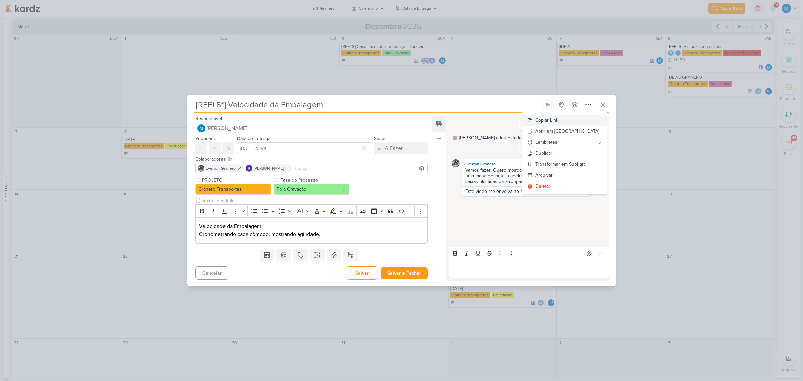
click at [559, 118] on div "Copiar Link" at bounding box center [546, 119] width 23 height 7
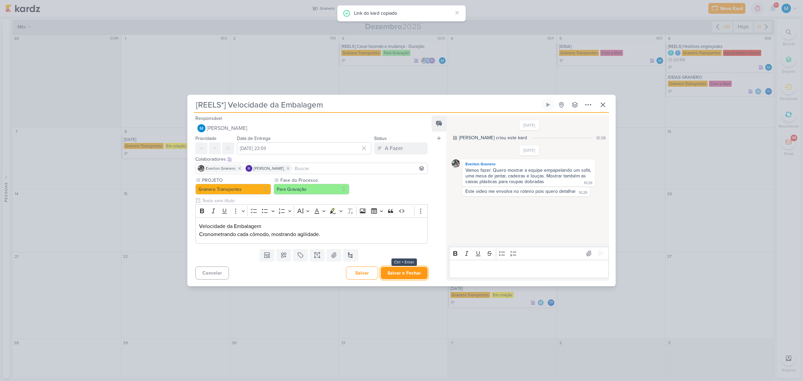
drag, startPoint x: 397, startPoint y: 270, endPoint x: 274, endPoint y: 270, distance: 122.5
click at [395, 270] on button "Salvar e Fechar" at bounding box center [404, 273] width 47 height 12
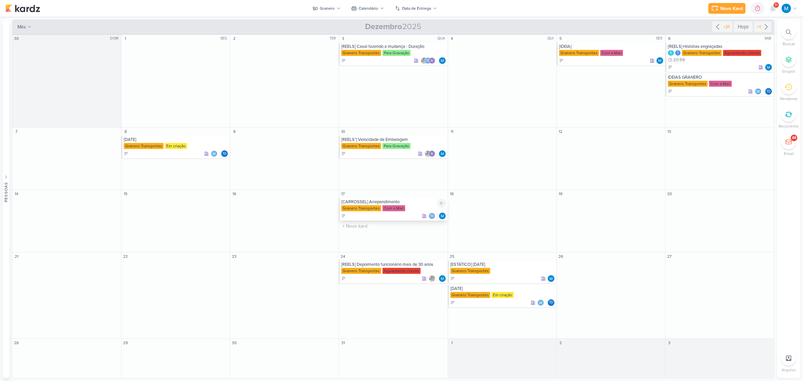
click at [385, 202] on div "[CARROSSEL] Arrependimento" at bounding box center [393, 201] width 105 height 5
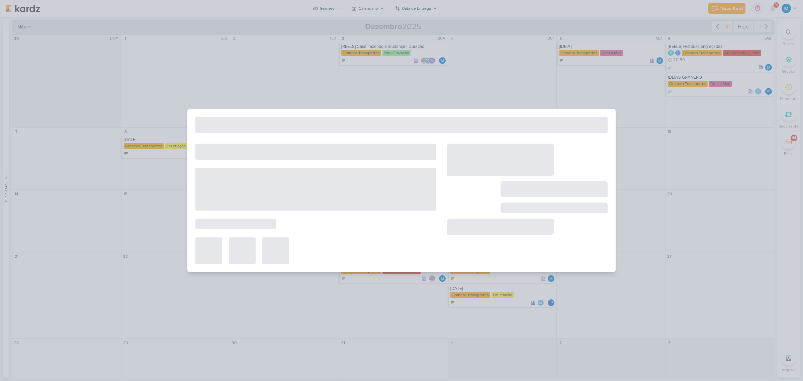
type input "[CARROSSEL] Arrependimento"
type input "[DATE] 23:59"
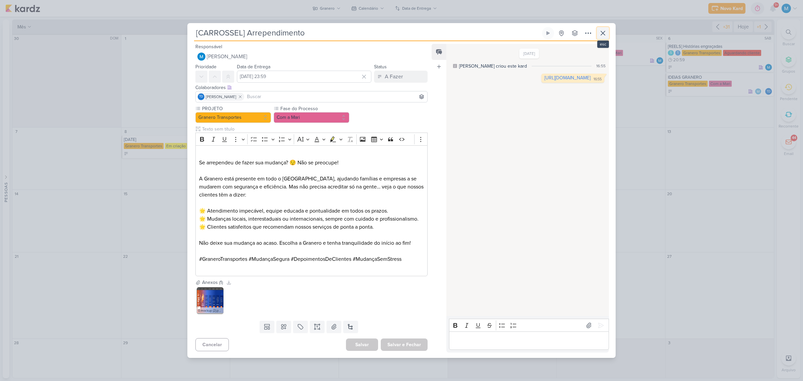
click at [603, 31] on icon at bounding box center [603, 33] width 8 height 8
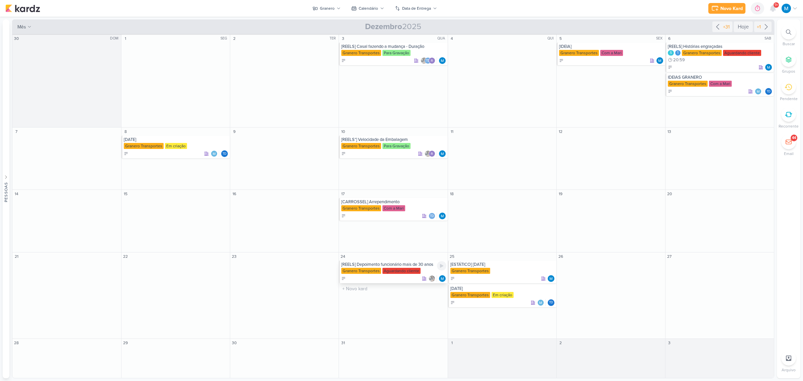
click at [392, 265] on div "[REELS] Depoimento funcionário mais de 30 anos" at bounding box center [393, 264] width 105 height 5
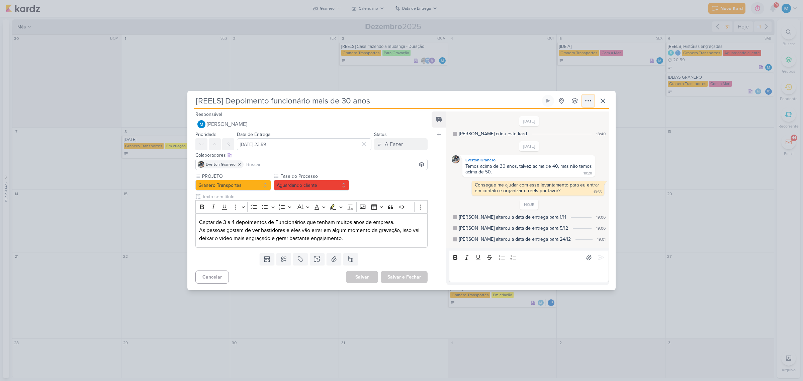
click at [586, 99] on icon at bounding box center [588, 101] width 8 height 8
click at [580, 115] on button "Copiar Link" at bounding box center [564, 115] width 85 height 11
click at [291, 161] on input at bounding box center [335, 164] width 181 height 8
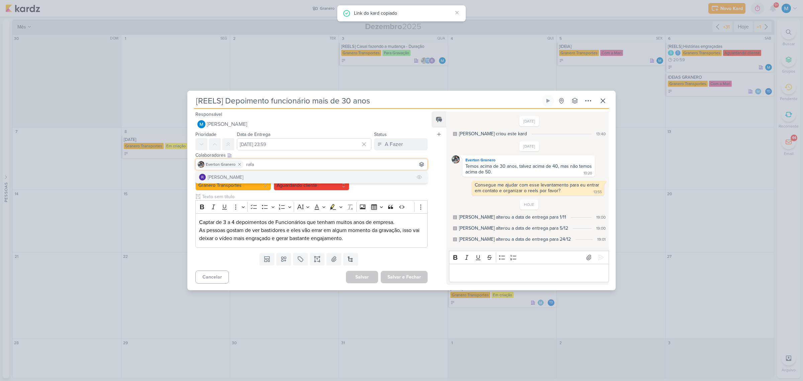
type input "rafa"
click at [263, 176] on button "[PERSON_NAME]" at bounding box center [312, 177] width 232 height 12
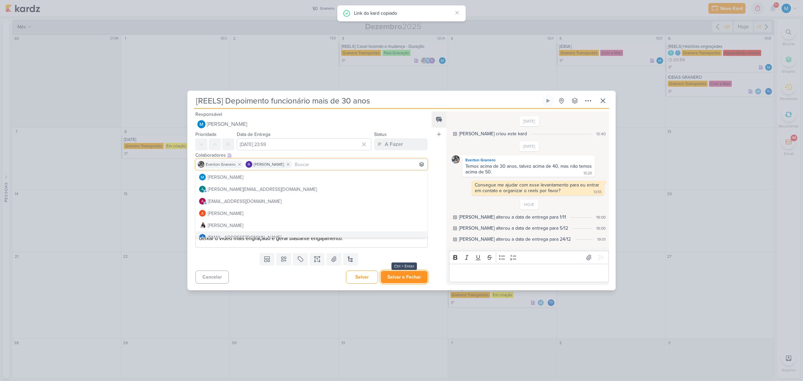
click at [412, 274] on button "Salvar e Fechar" at bounding box center [404, 277] width 47 height 12
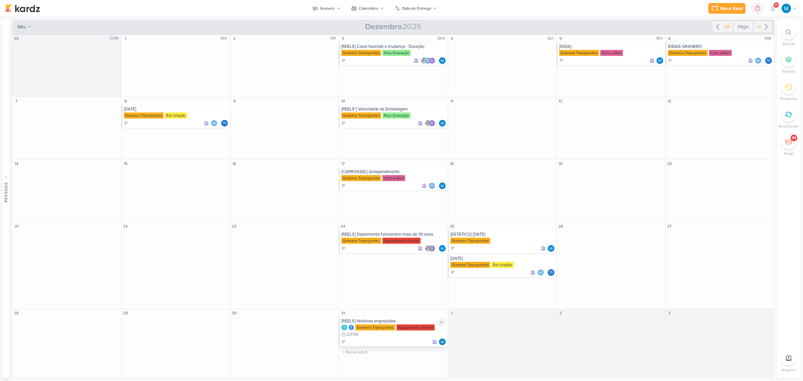
click at [385, 320] on div "[REELS] Histórias engraçadas" at bounding box center [393, 320] width 105 height 5
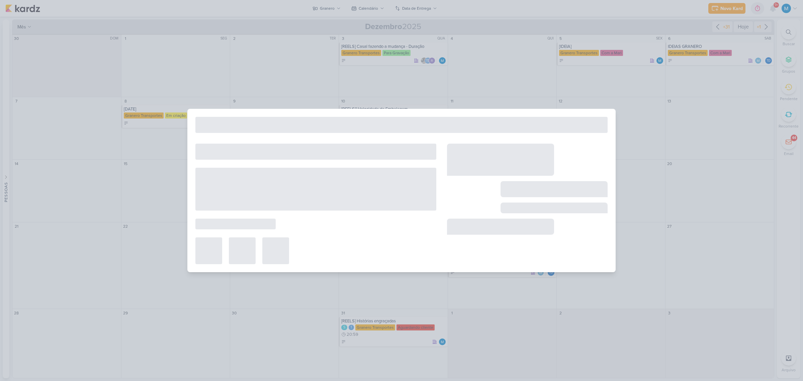
type input "[REELS] Histórias engraçadas"
type input "[DATE] 20:59"
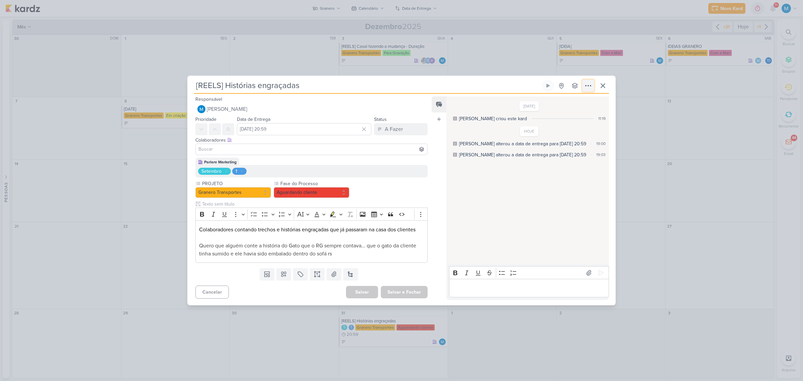
click at [588, 87] on icon at bounding box center [588, 86] width 8 height 8
click at [575, 99] on button "Copiar Link" at bounding box center [564, 100] width 85 height 11
click at [292, 151] on input at bounding box center [311, 149] width 229 height 8
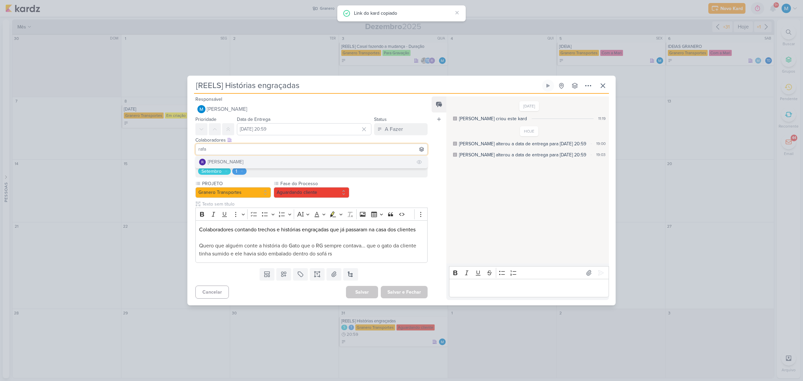
type input "rafa"
click at [260, 159] on button "[PERSON_NAME]" at bounding box center [312, 162] width 232 height 12
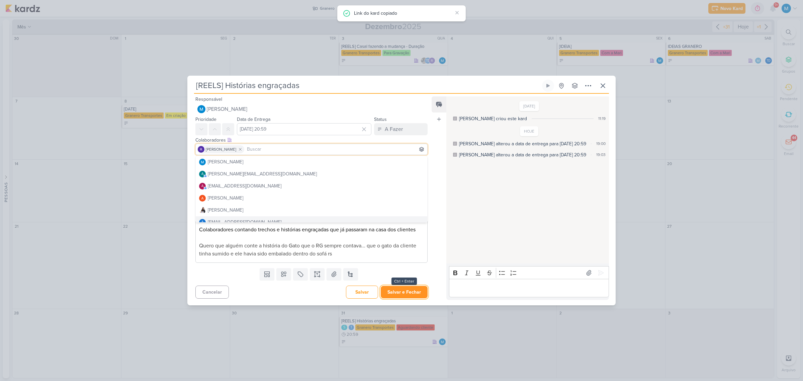
click at [409, 291] on button "Salvar e Fechar" at bounding box center [404, 292] width 47 height 12
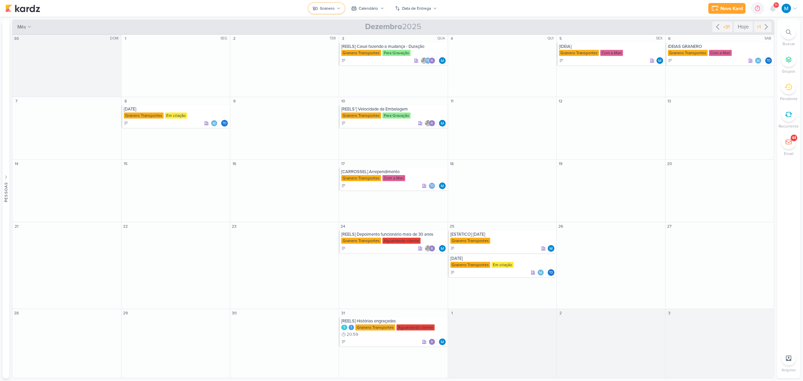
click at [335, 11] on button "Granero" at bounding box center [327, 8] width 36 height 11
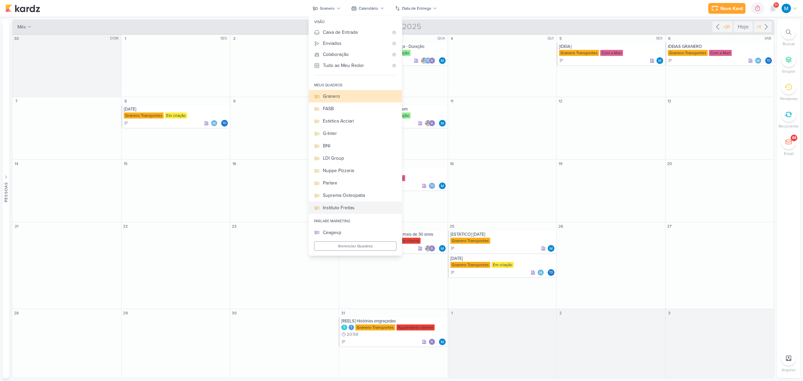
click at [344, 208] on div "Instituto Freitas" at bounding box center [360, 207] width 74 height 7
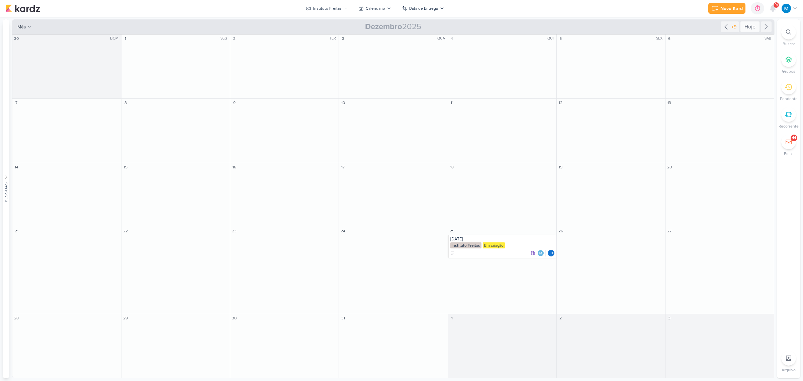
click at [750, 27] on div "Hoje" at bounding box center [750, 26] width 19 height 11
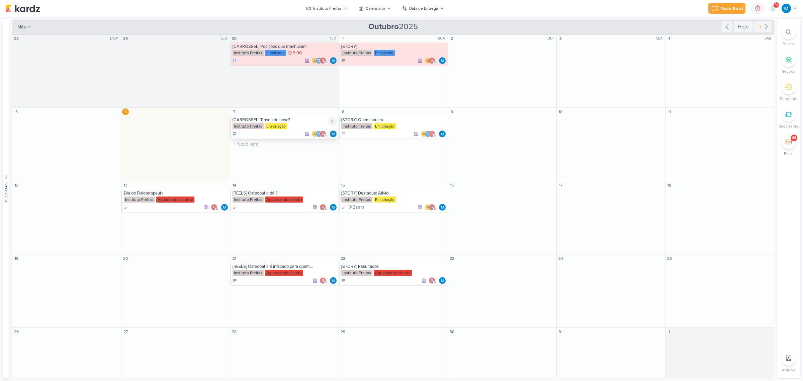
click at [289, 120] on div "[CARROSSEL] Travou de novo?" at bounding box center [285, 119] width 105 height 5
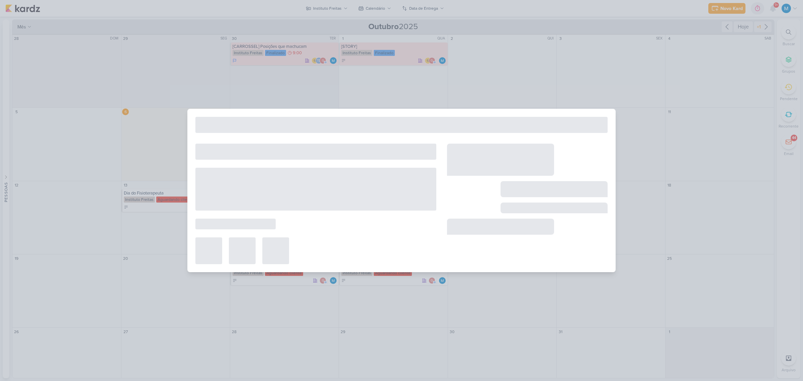
type input "[CARROSSEL] Travou de novo?"
type input "[DATE] 23:59"
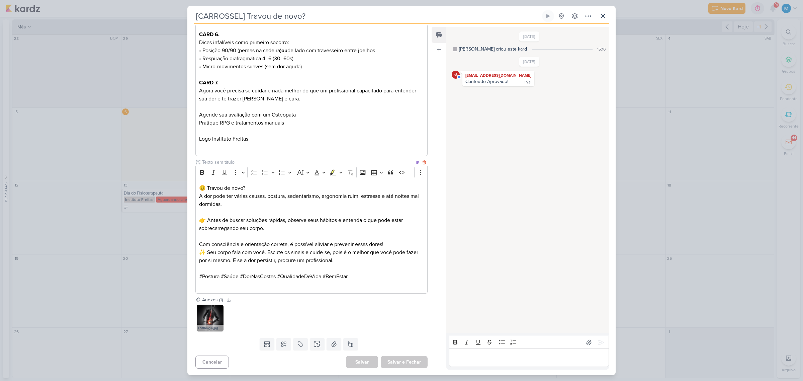
scroll to position [352, 0]
click at [602, 10] on button at bounding box center [603, 16] width 12 height 12
